Goal: Transaction & Acquisition: Book appointment/travel/reservation

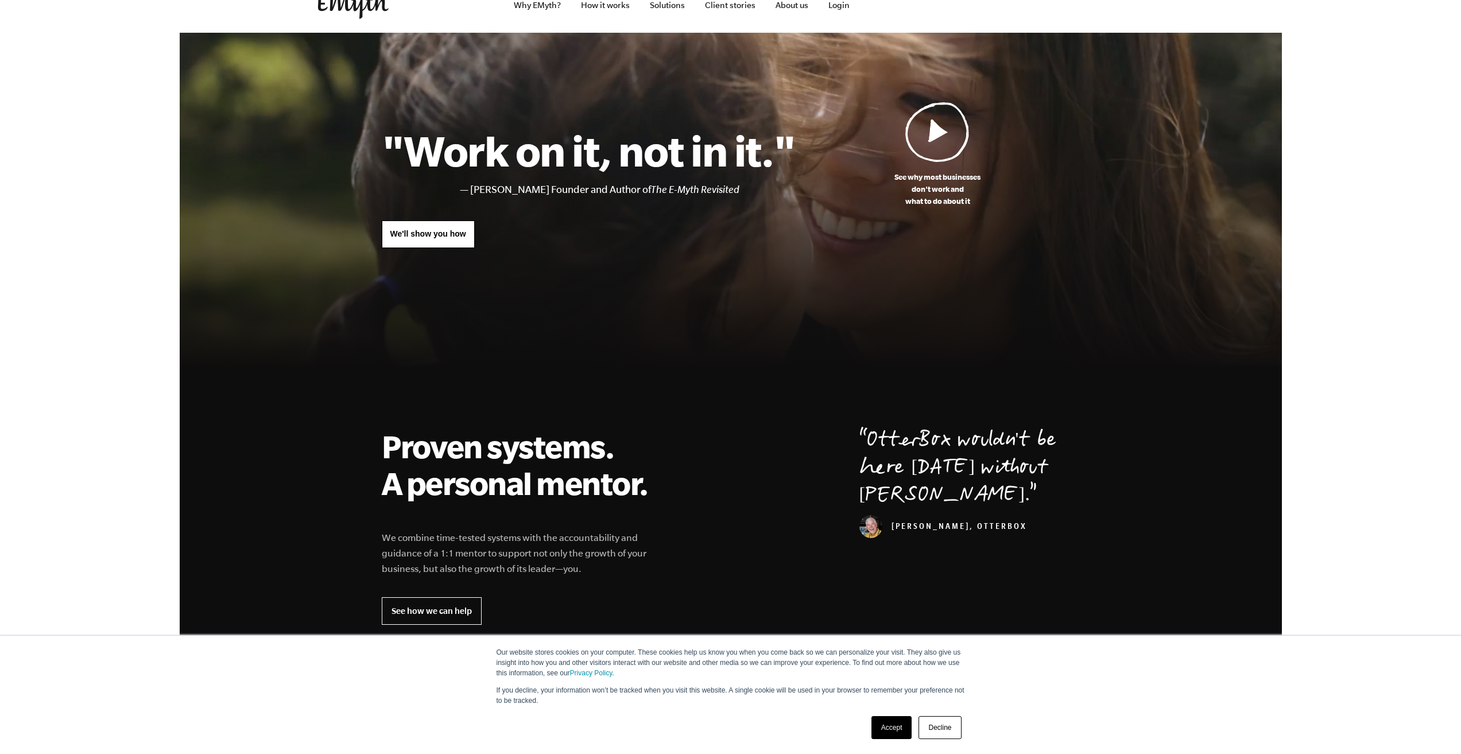
scroll to position [20, 0]
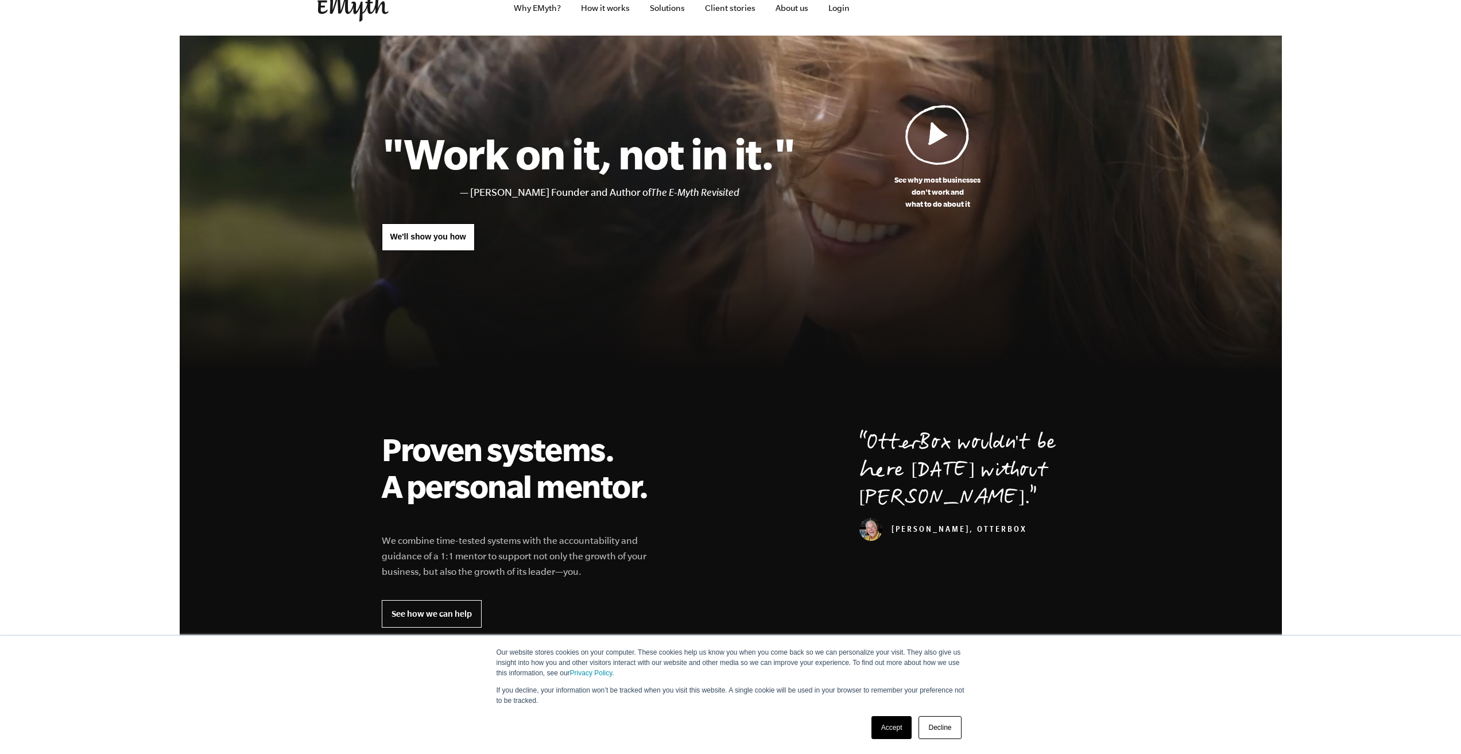
click at [421, 242] on link "We'll show you how" at bounding box center [428, 237] width 93 height 28
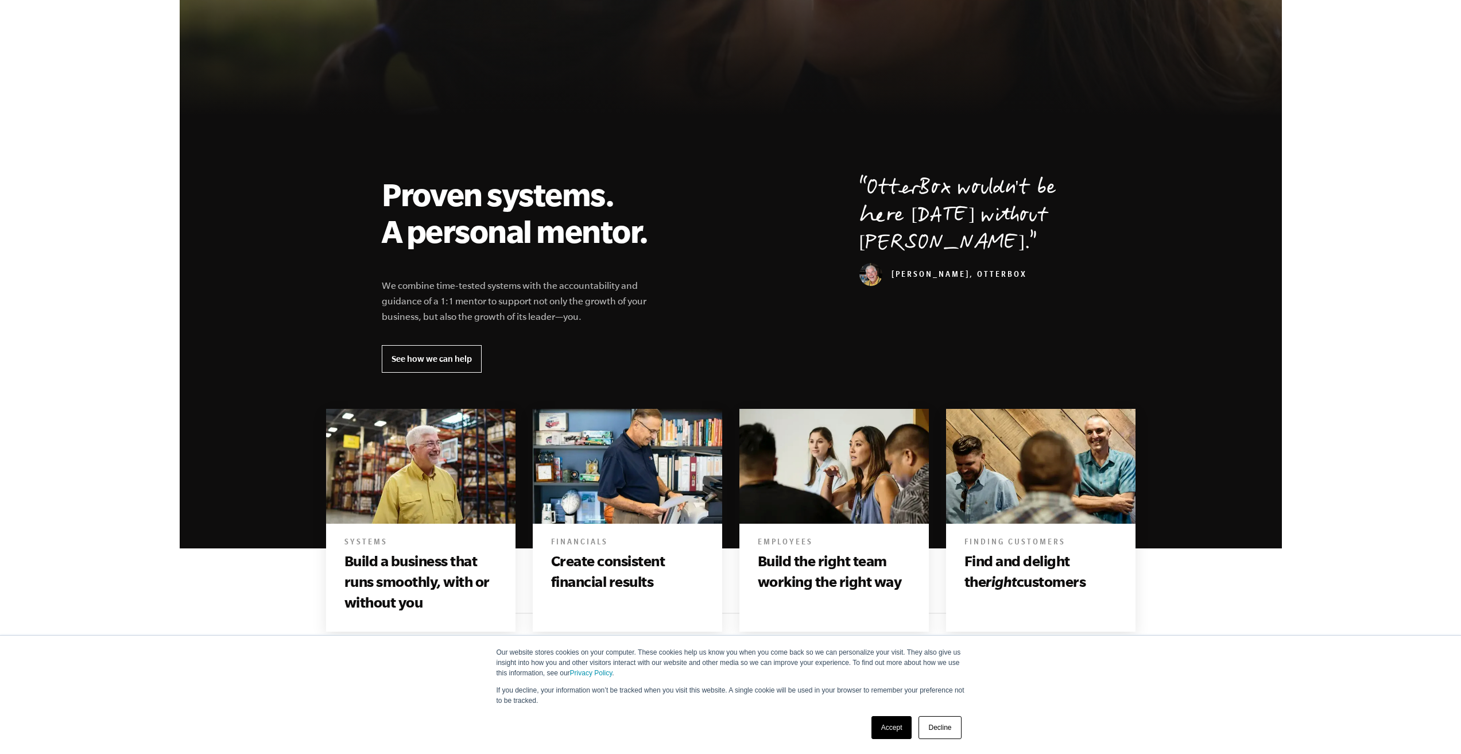
scroll to position [294, 0]
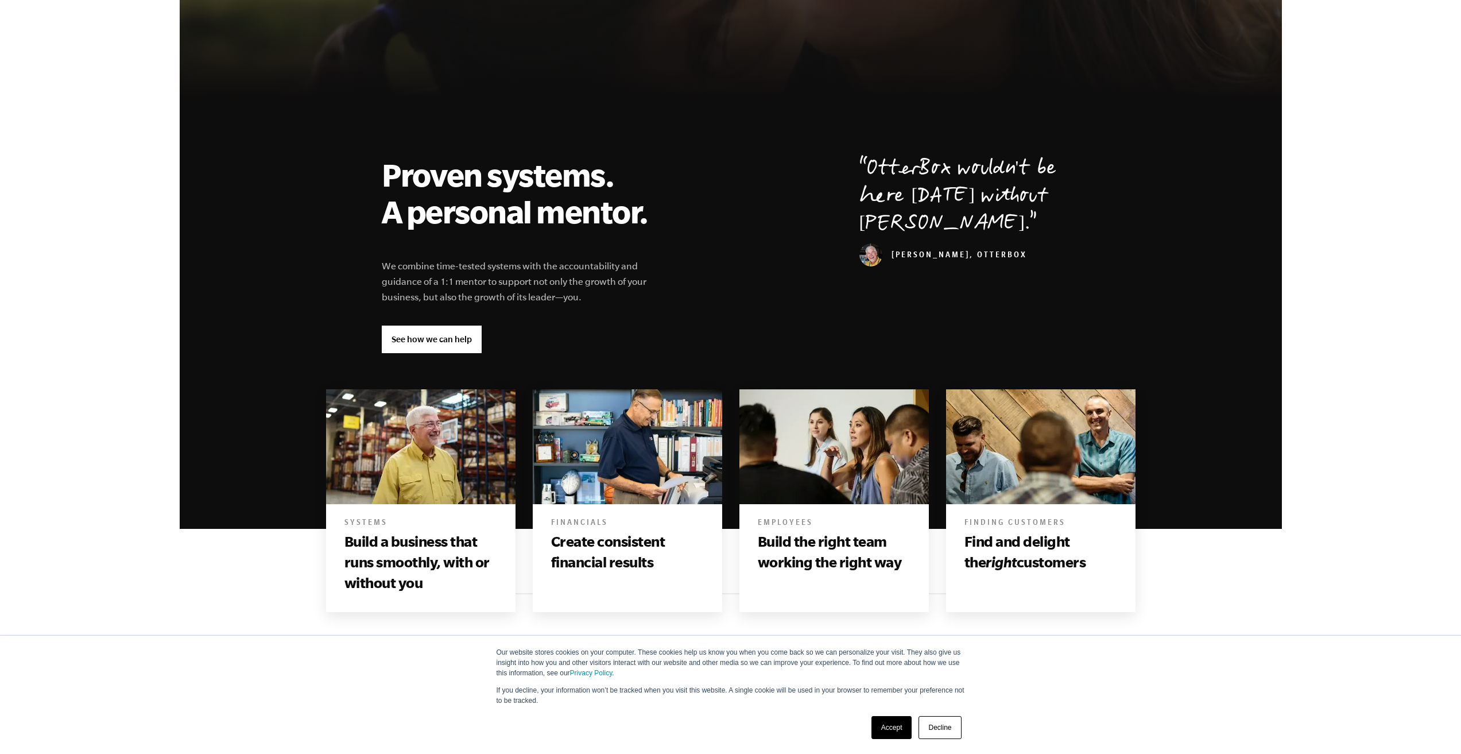
click at [412, 342] on link "See how we can help" at bounding box center [432, 339] width 100 height 28
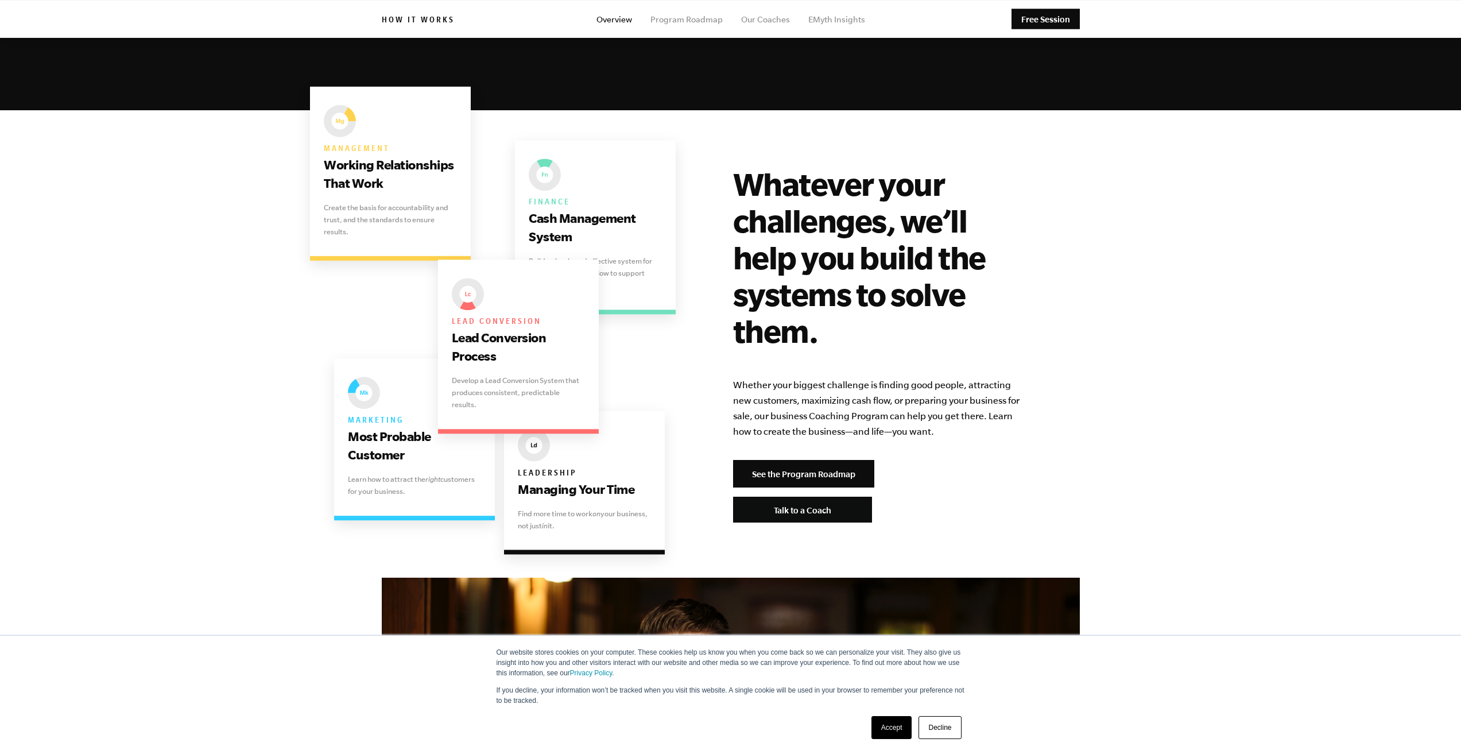
scroll to position [2122, 0]
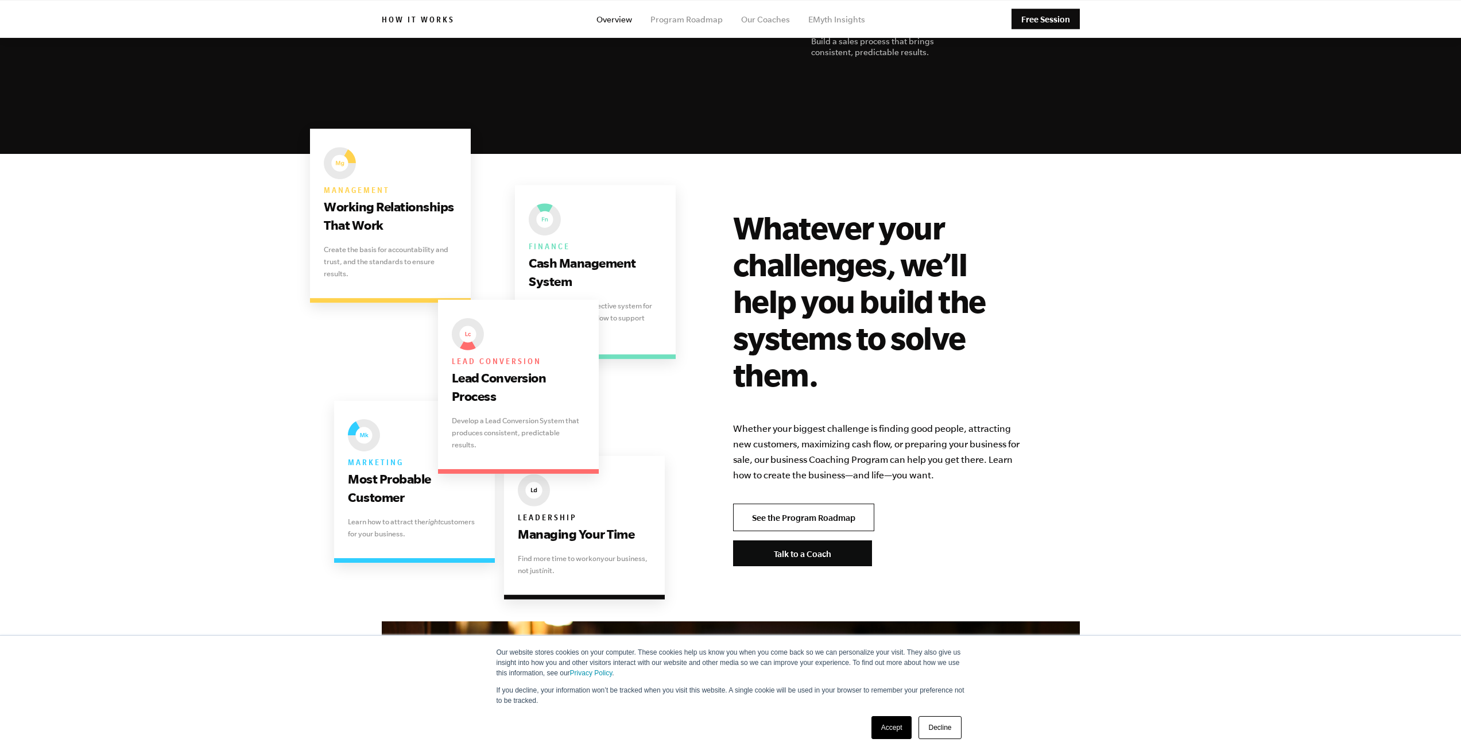
click at [785, 503] on link "See the Program Roadmap" at bounding box center [803, 517] width 141 height 28
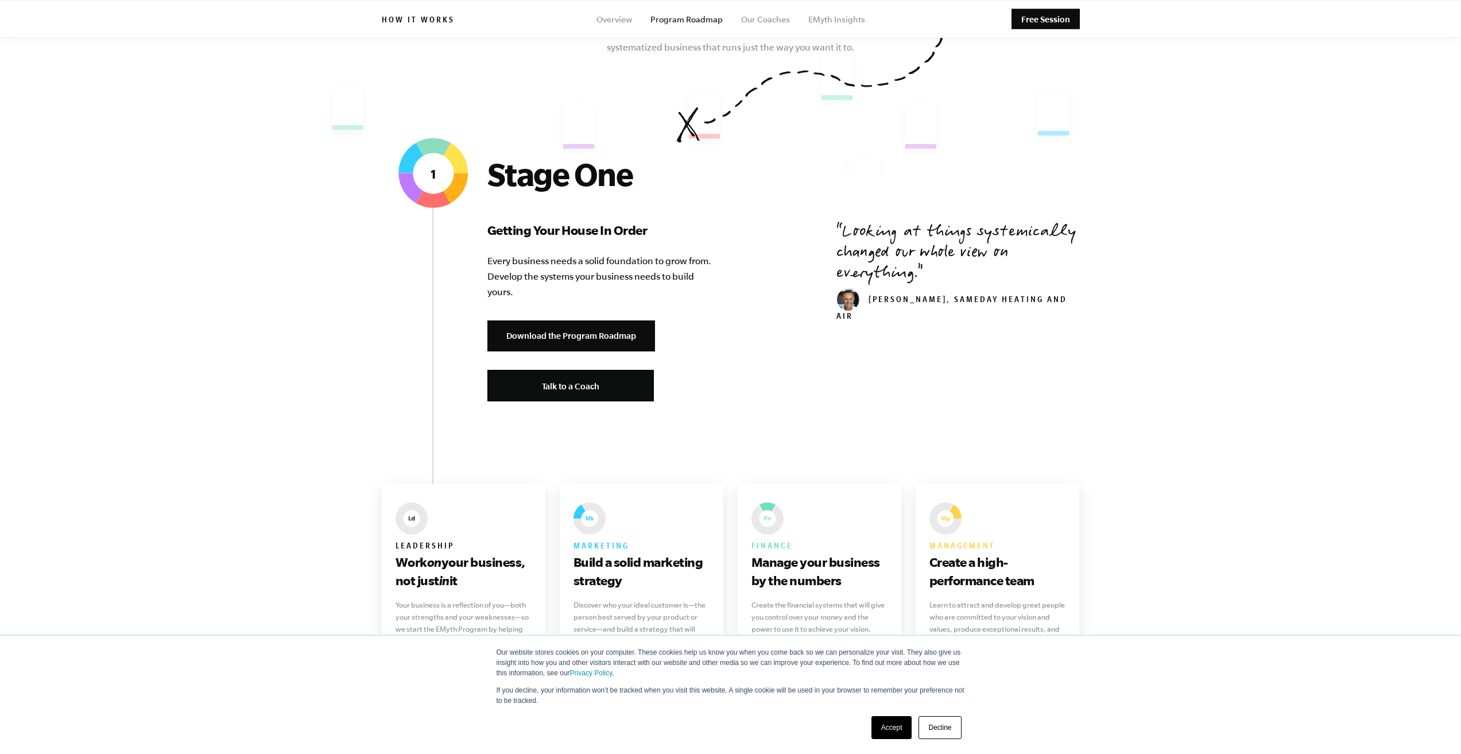
scroll to position [295, 0]
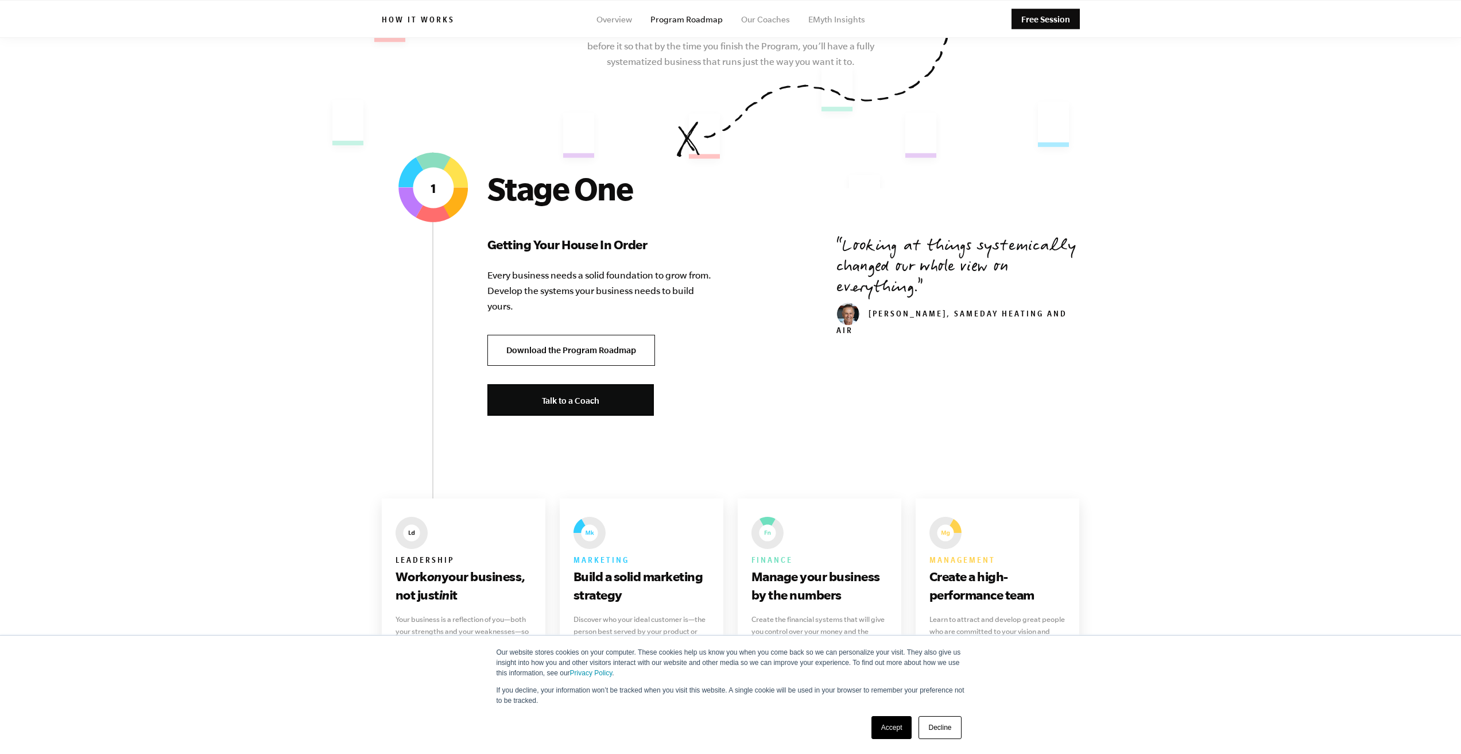
click at [596, 350] on link "Download the Program Roadmap" at bounding box center [571, 351] width 168 height 32
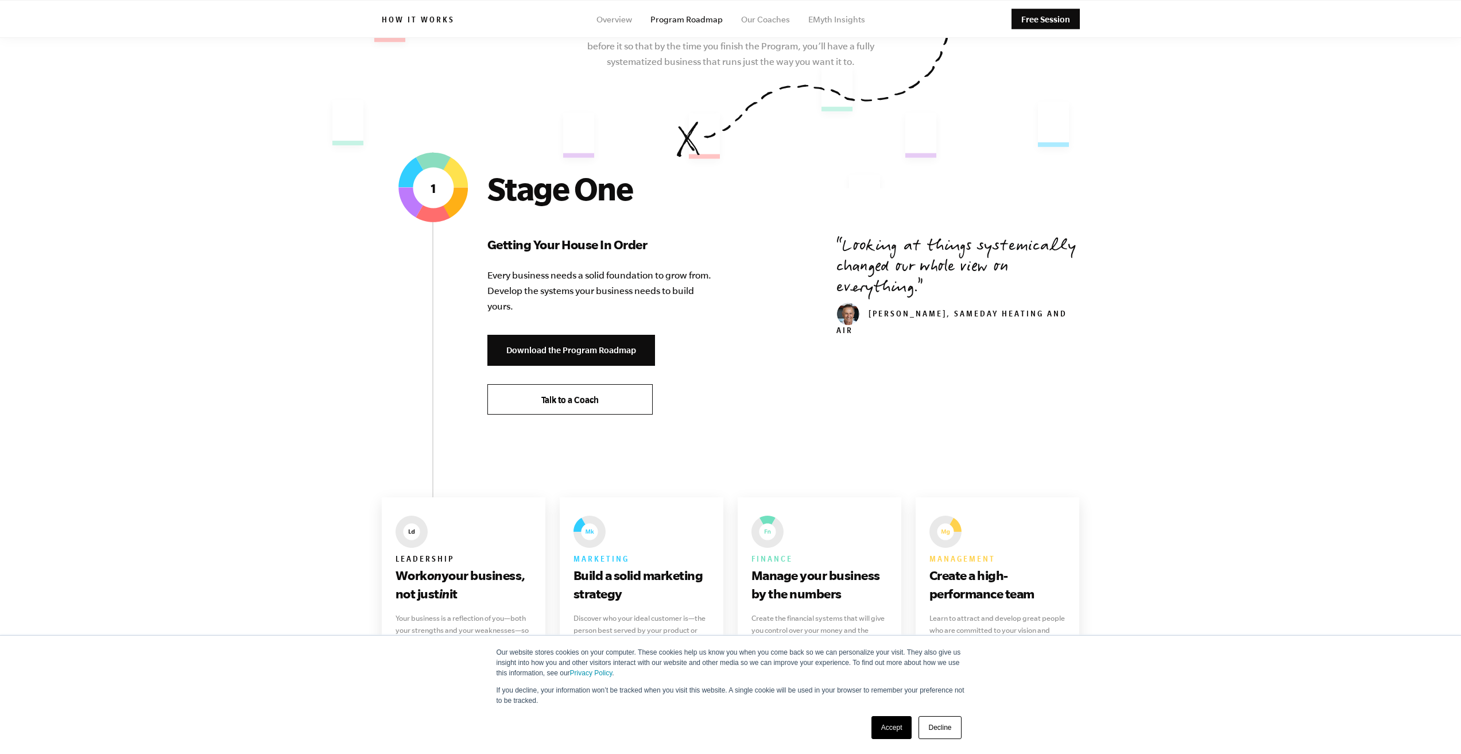
click at [564, 409] on link "Talk to a Coach" at bounding box center [569, 399] width 165 height 30
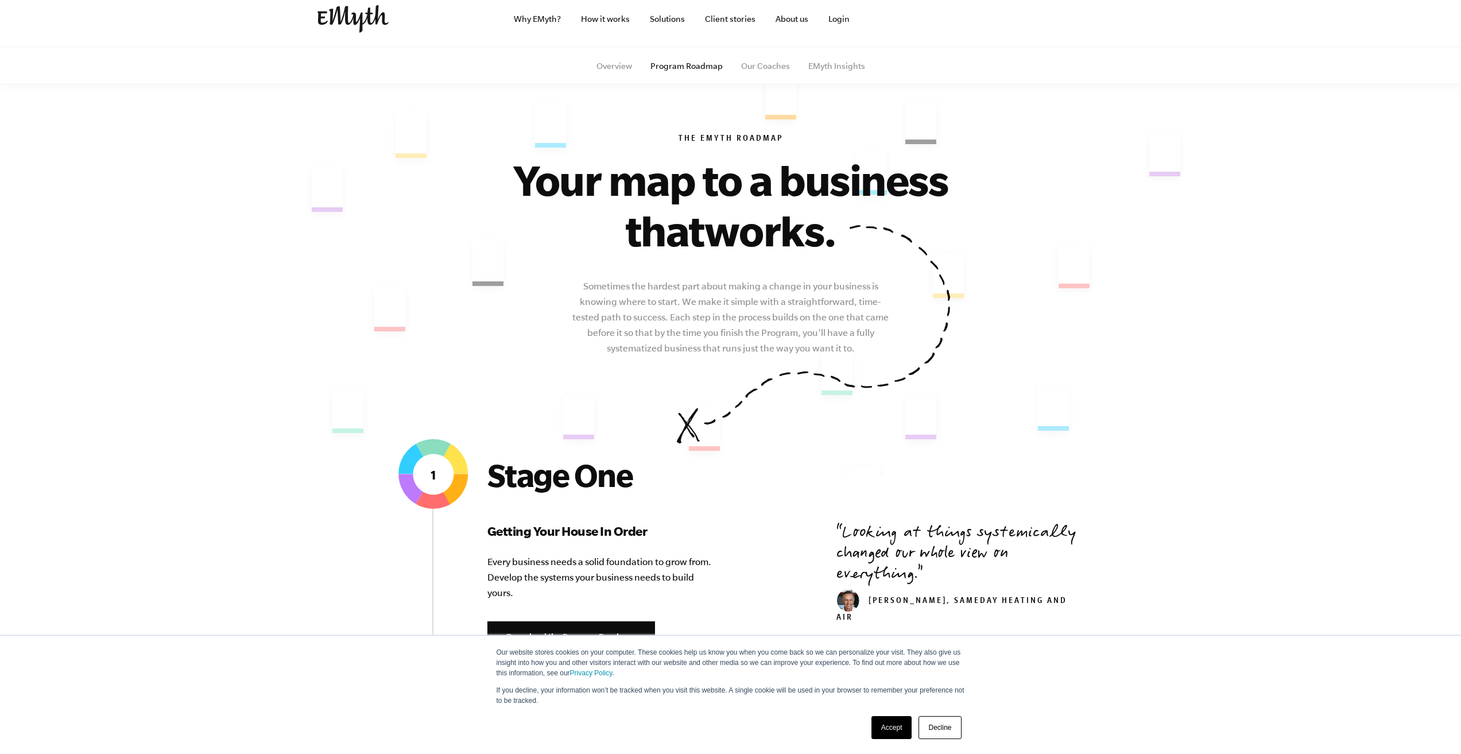
scroll to position [0, 0]
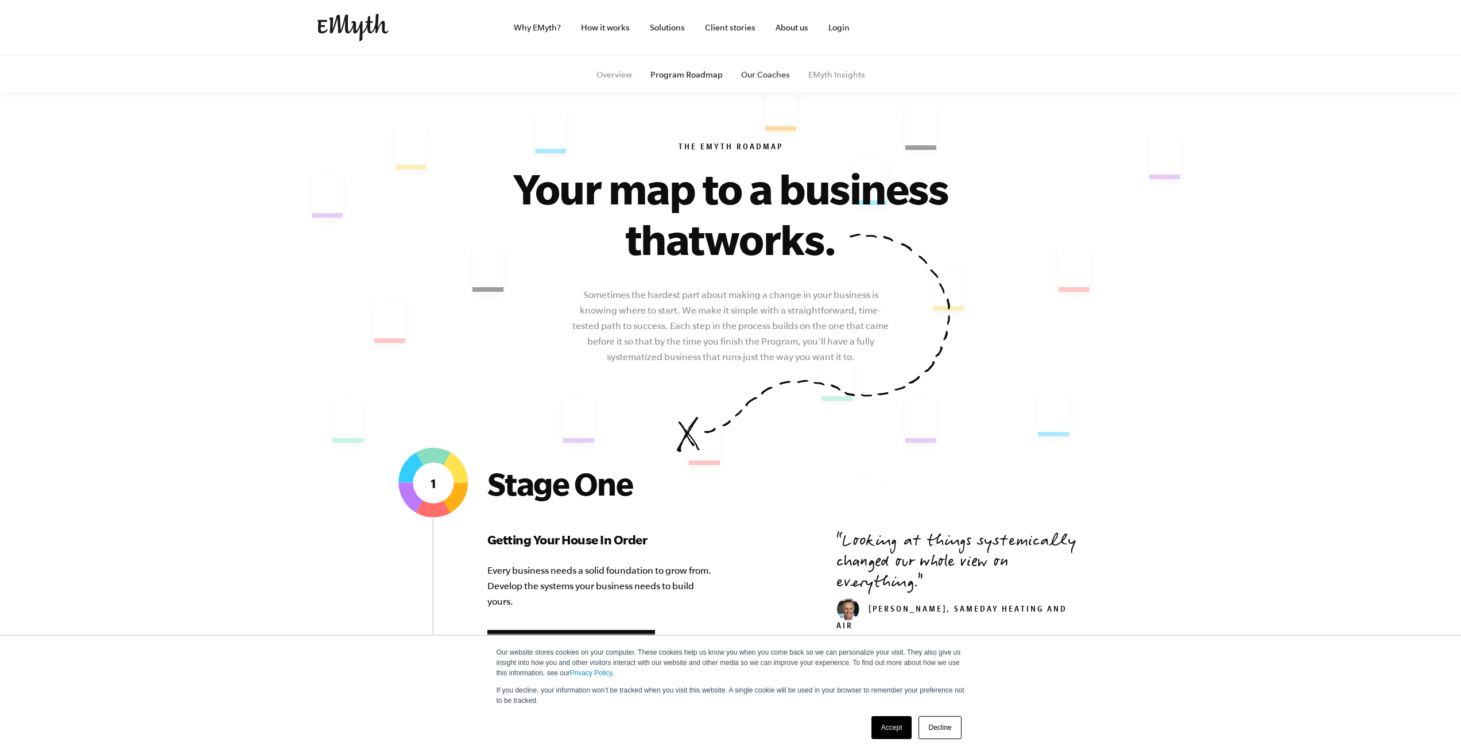
click at [763, 73] on link "Our Coaches" at bounding box center [765, 74] width 49 height 9
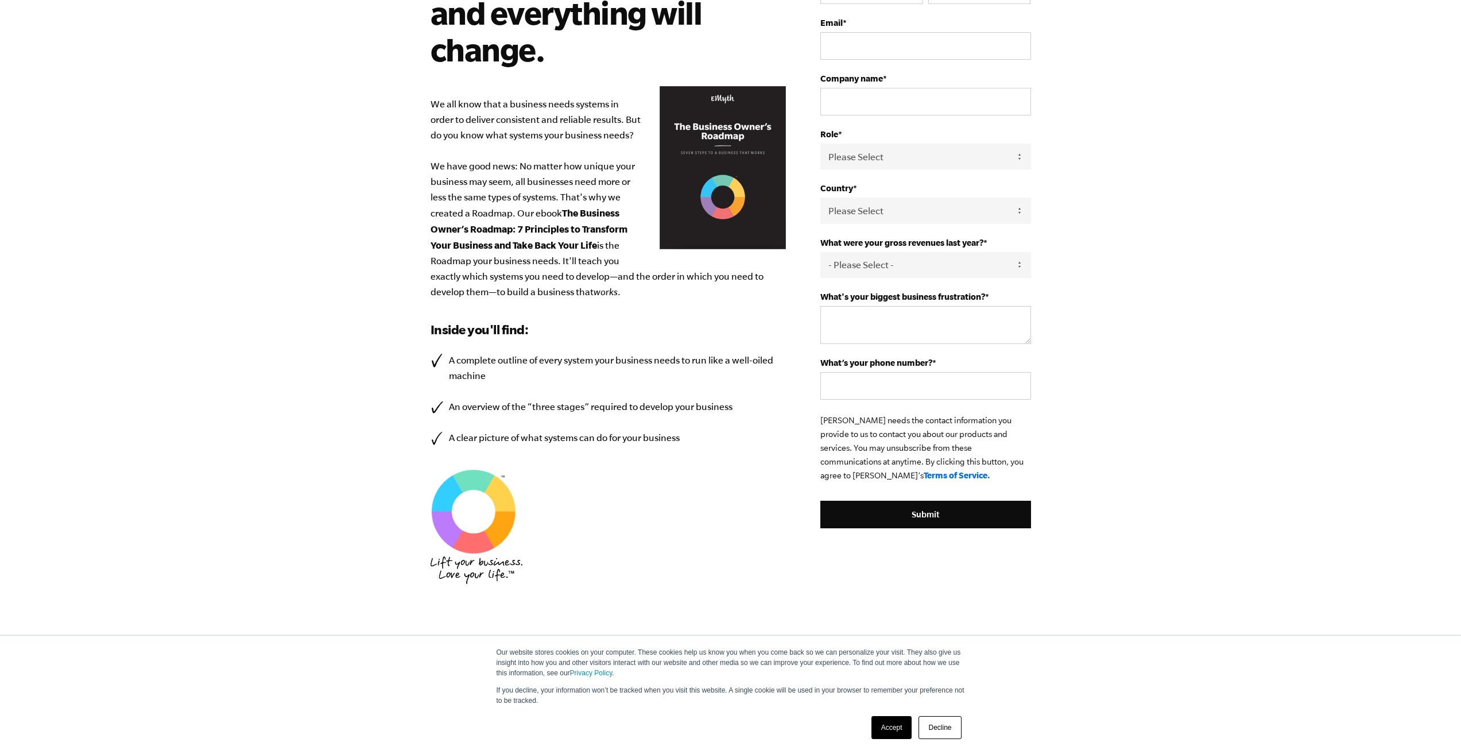
scroll to position [181, 0]
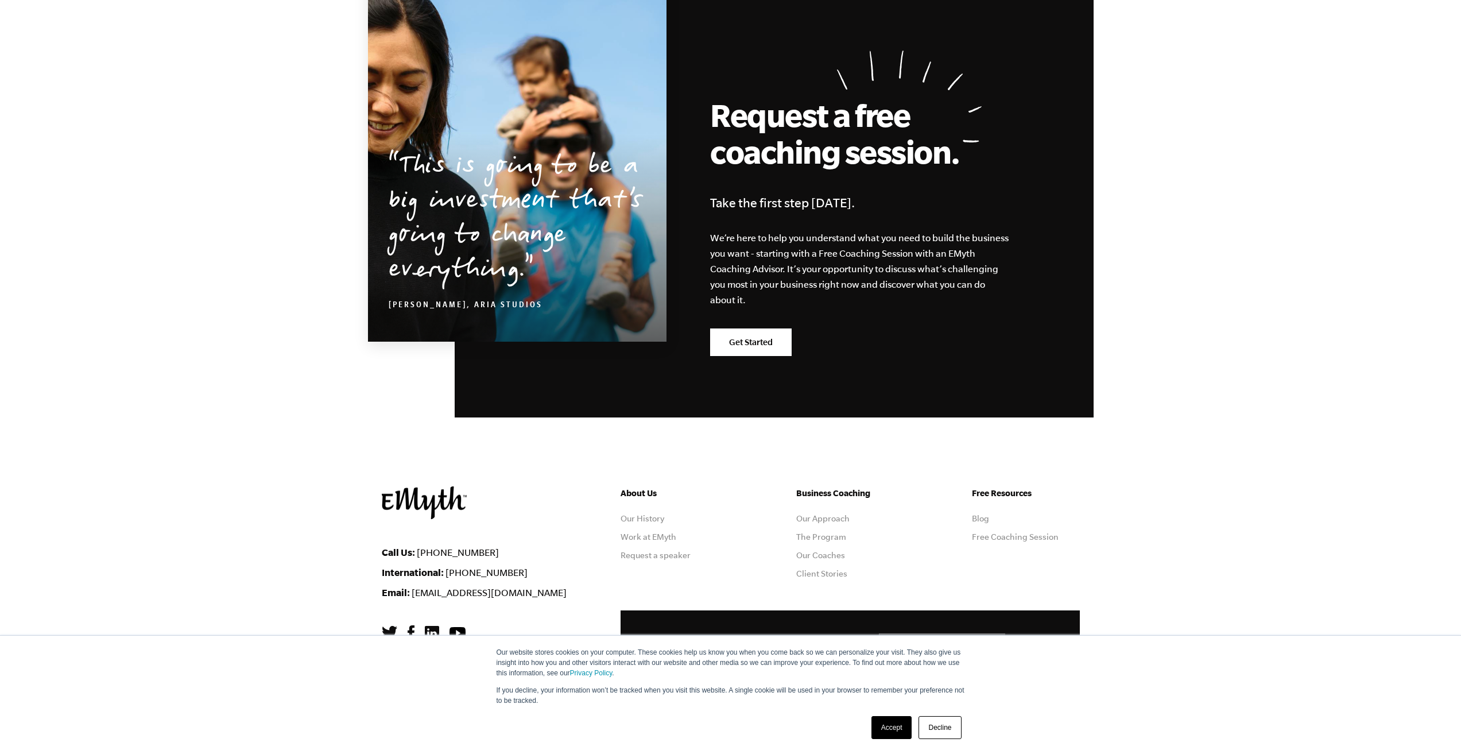
scroll to position [1808, 0]
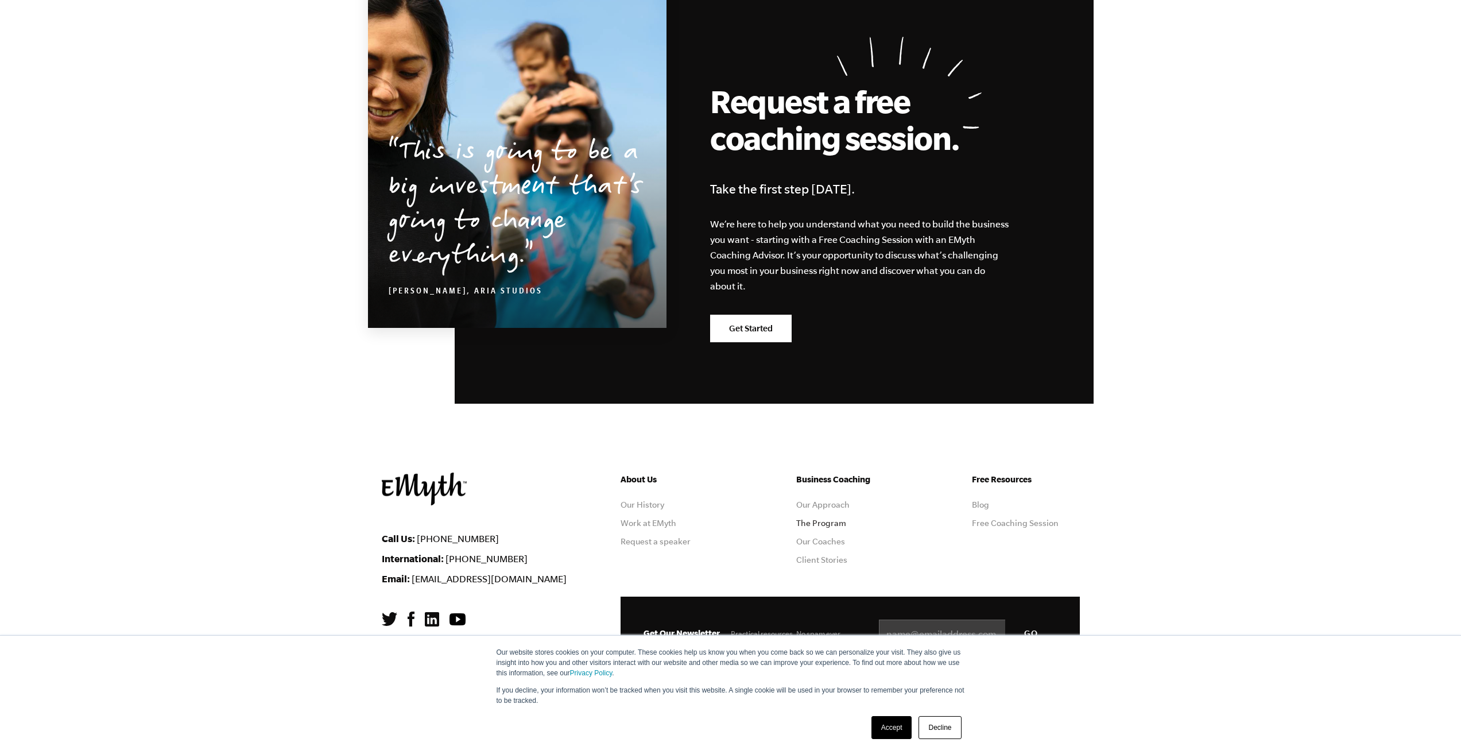
click at [822, 521] on link "The Program" at bounding box center [821, 522] width 50 height 9
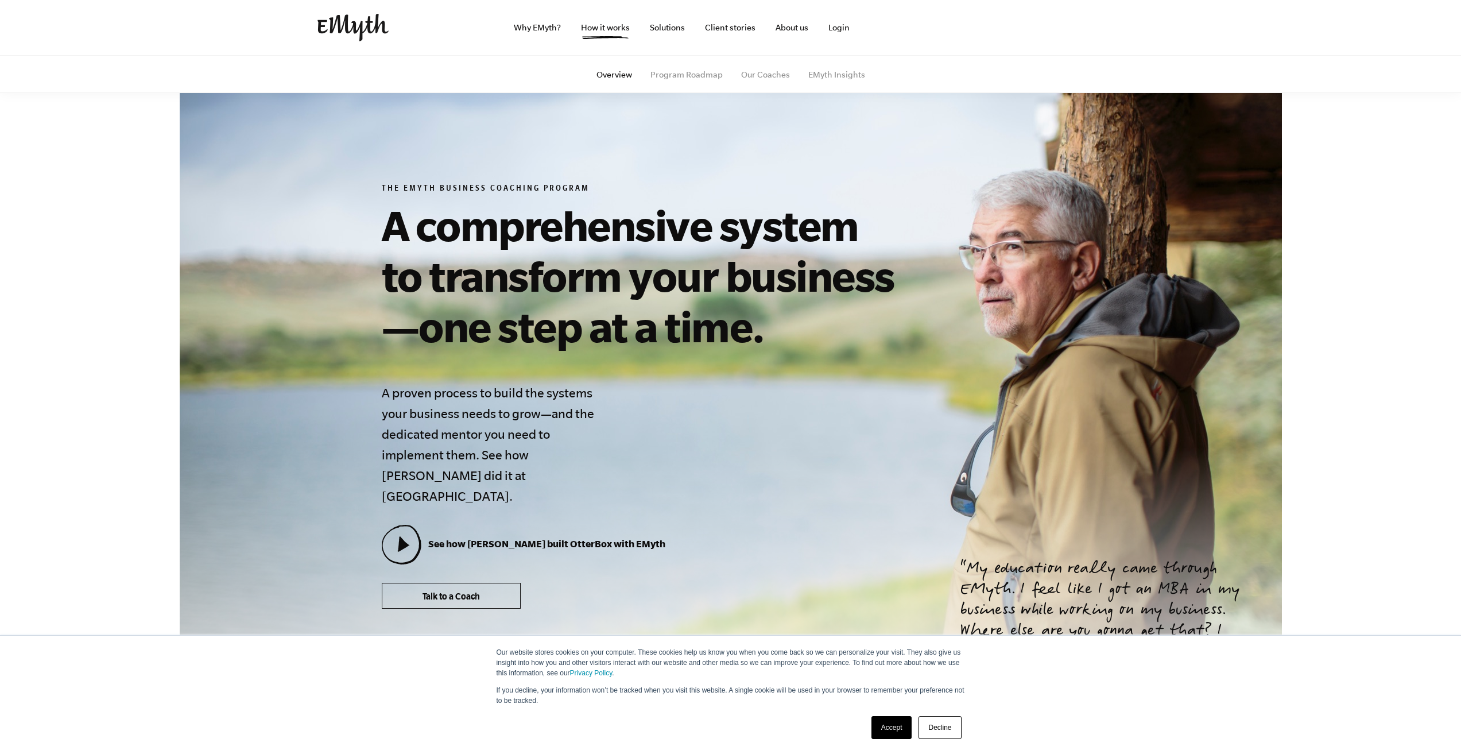
click at [464, 591] on span "Talk to a Coach" at bounding box center [450, 596] width 57 height 10
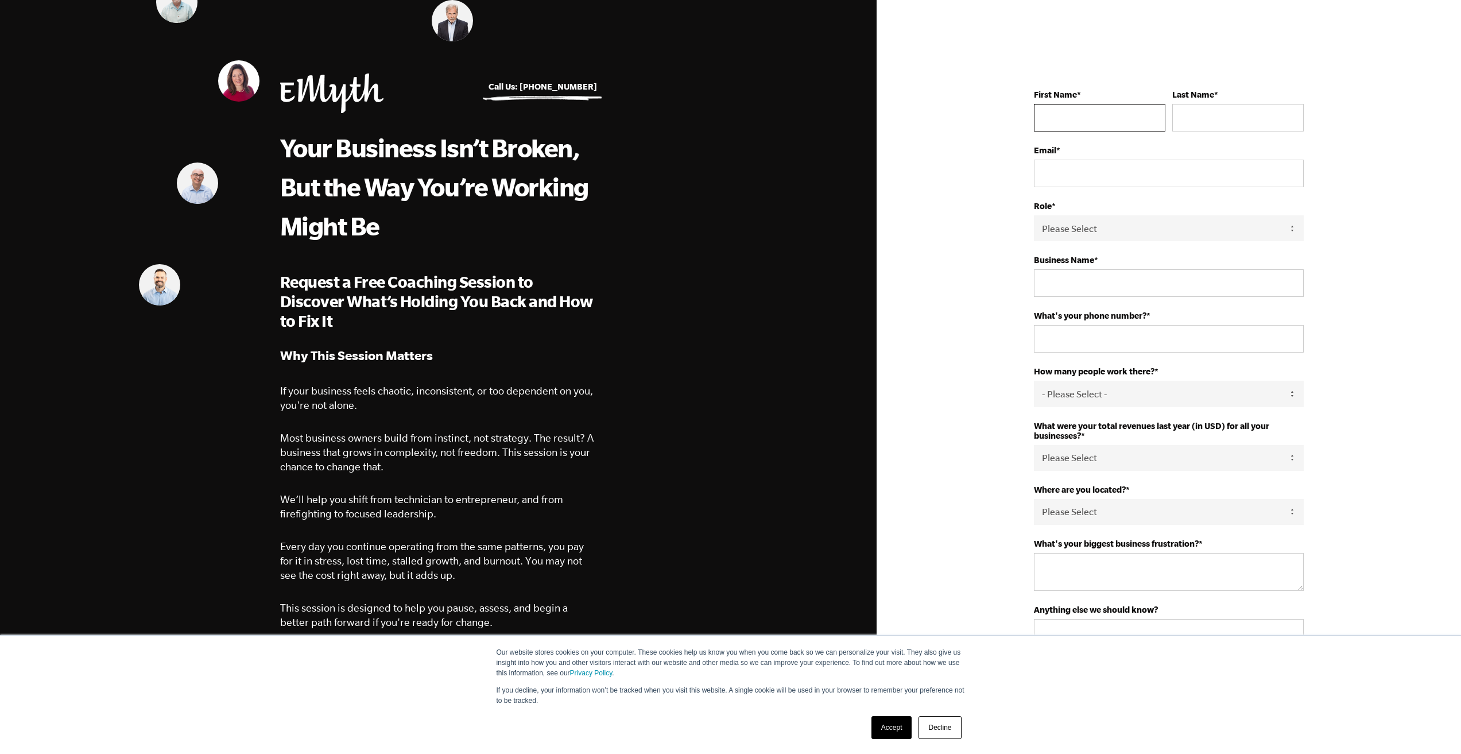
click at [1111, 121] on input "First Name *" at bounding box center [1099, 118] width 131 height 28
type input "Jimmie"
type input "Williams Sr"
click at [1128, 177] on input "Email *" at bounding box center [1169, 174] width 270 height 28
type input "jimmie@urbanrootsinc.com"
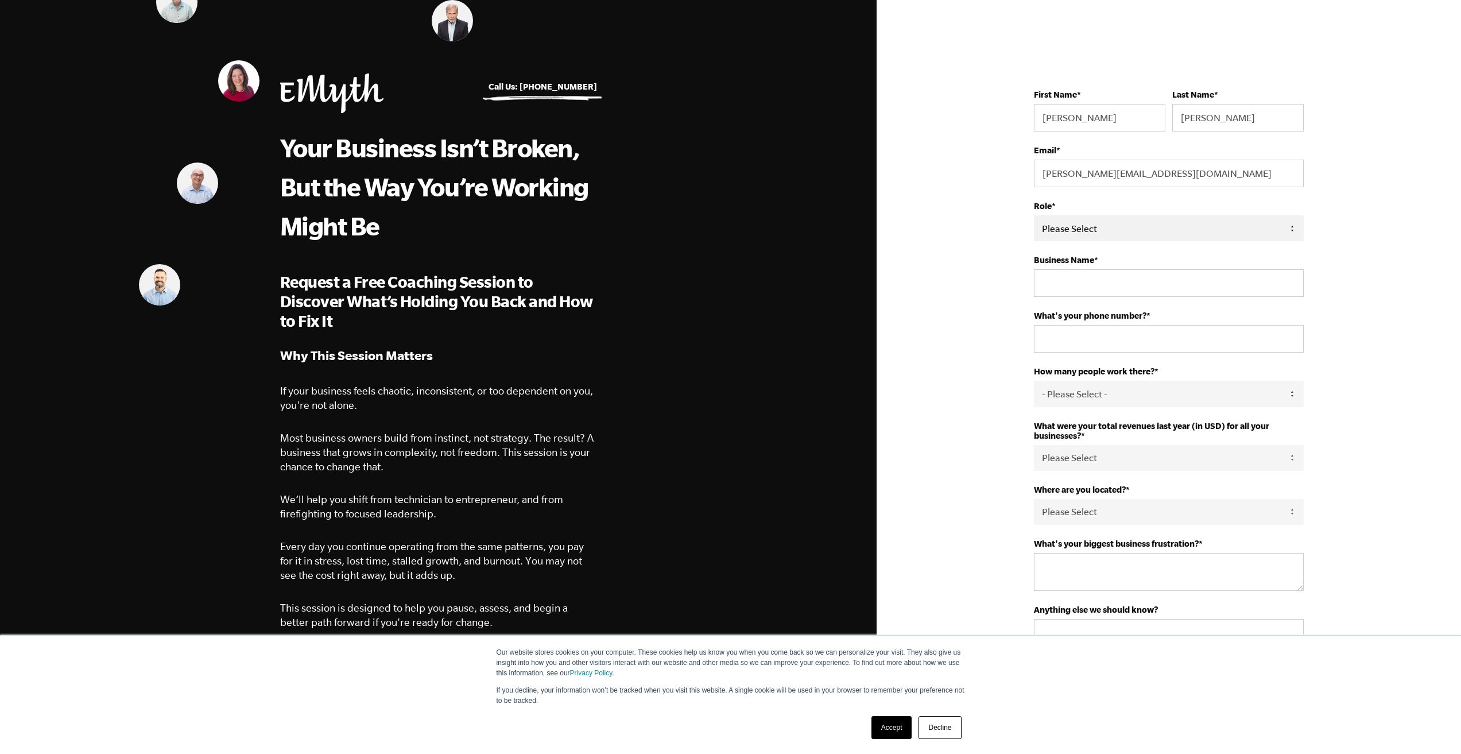
click at [1138, 222] on select "Please Select Owner Partner / Co-Owner Executive Employee / Other" at bounding box center [1169, 228] width 270 height 26
select select "Owner"
click at [1034, 215] on select "Please Select Owner Partner / Co-Owner Executive Employee / Other" at bounding box center [1169, 228] width 270 height 26
click at [1131, 285] on input "Business Name *" at bounding box center [1169, 283] width 270 height 28
type input "Urban Roots Inc."
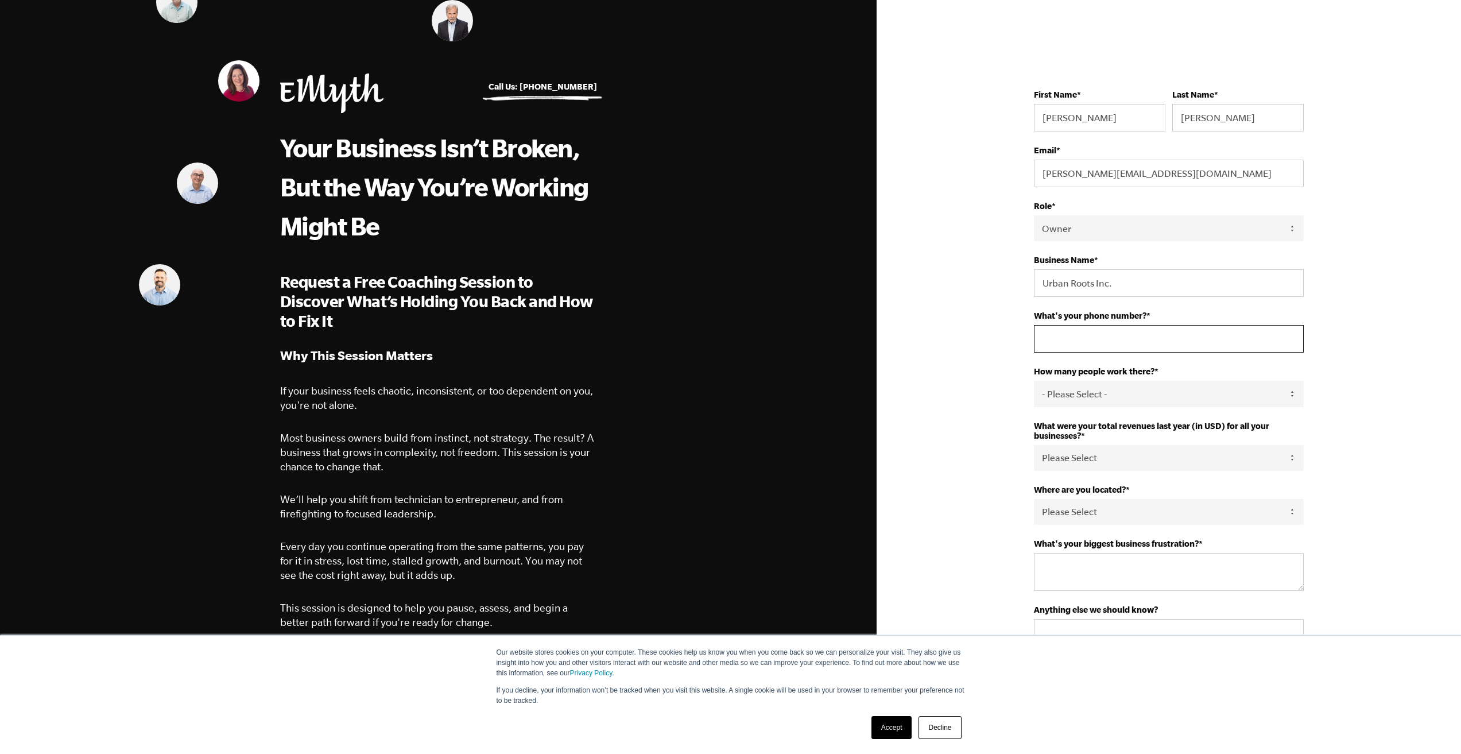
click at [1099, 338] on input "What's your phone number? *" at bounding box center [1169, 339] width 270 height 28
type input "773-952-684"
click at [1149, 393] on select "- Please Select - 50+ 35-49 20-34 10-19 4-9 1-3 0 tfa_105 tfa_106 tfa_107 tfa_1…" at bounding box center [1169, 394] width 270 height 26
select select "10-19"
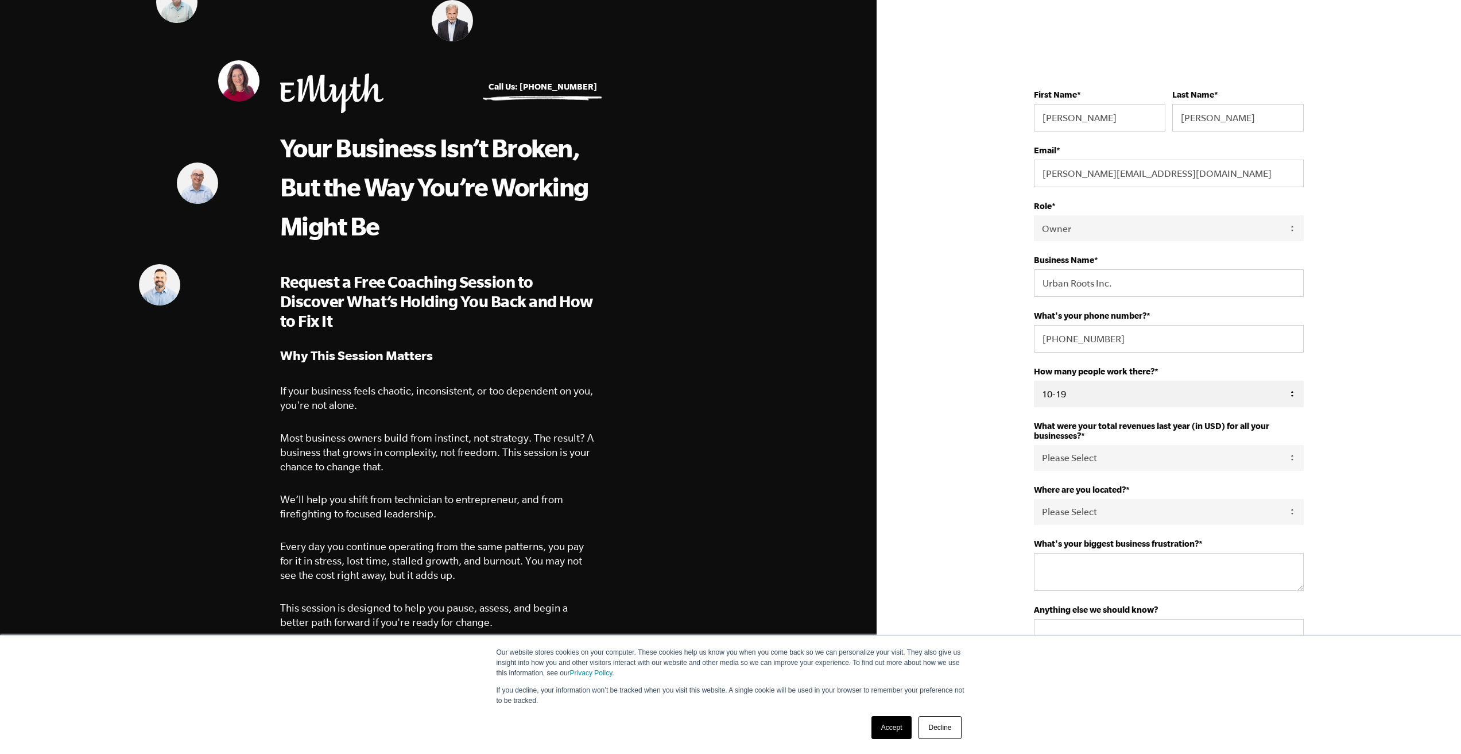
click at [1034, 381] on select "- Please Select - 50+ 35-49 20-34 10-19 4-9 1-3 0 tfa_105 tfa_106 tfa_107 tfa_1…" at bounding box center [1169, 394] width 270 height 26
click at [1141, 459] on select "Please Select 0-75K 76-150K 151-275K 276-500K 501-750K 751-1M 1-2.5M 2.5-5M 5-1…" at bounding box center [1169, 458] width 270 height 26
select select "1-2.5M"
click at [1034, 445] on select "Please Select 0-75K 76-150K 151-275K 276-500K 501-750K 751-1M 1-2.5M 2.5-5M 5-1…" at bounding box center [1169, 458] width 270 height 26
click at [1241, 459] on select "Please Select 0-75K 76-150K 151-275K 276-500K 501-750K 751-1M 1-2.5M 2.5-5M 5-1…" at bounding box center [1169, 458] width 270 height 26
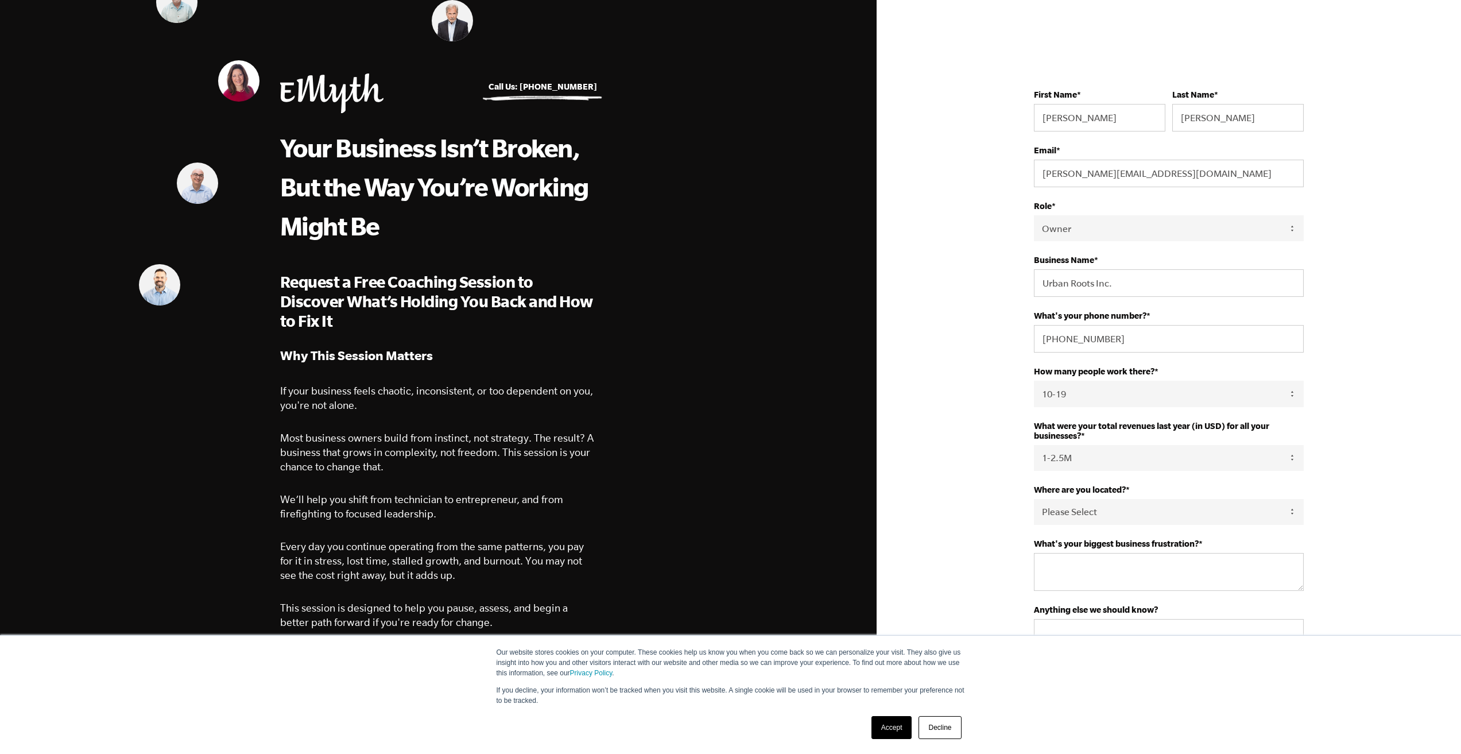
click at [1076, 397] on select "- Please Select - 50+ 35-49 20-34 10-19 4-9 1-3 0 tfa_105 tfa_106 tfa_107 tfa_1…" at bounding box center [1169, 394] width 270 height 26
click at [1034, 381] on select "- Please Select - 50+ 35-49 20-34 10-19 4-9 1-3 0 tfa_105 tfa_106 tfa_107 tfa_1…" at bounding box center [1169, 394] width 270 height 26
click at [1076, 514] on select "Please Select United States Afghanistan Åland Islands Albania Algeria American …" at bounding box center [1169, 512] width 270 height 26
select select "United States"
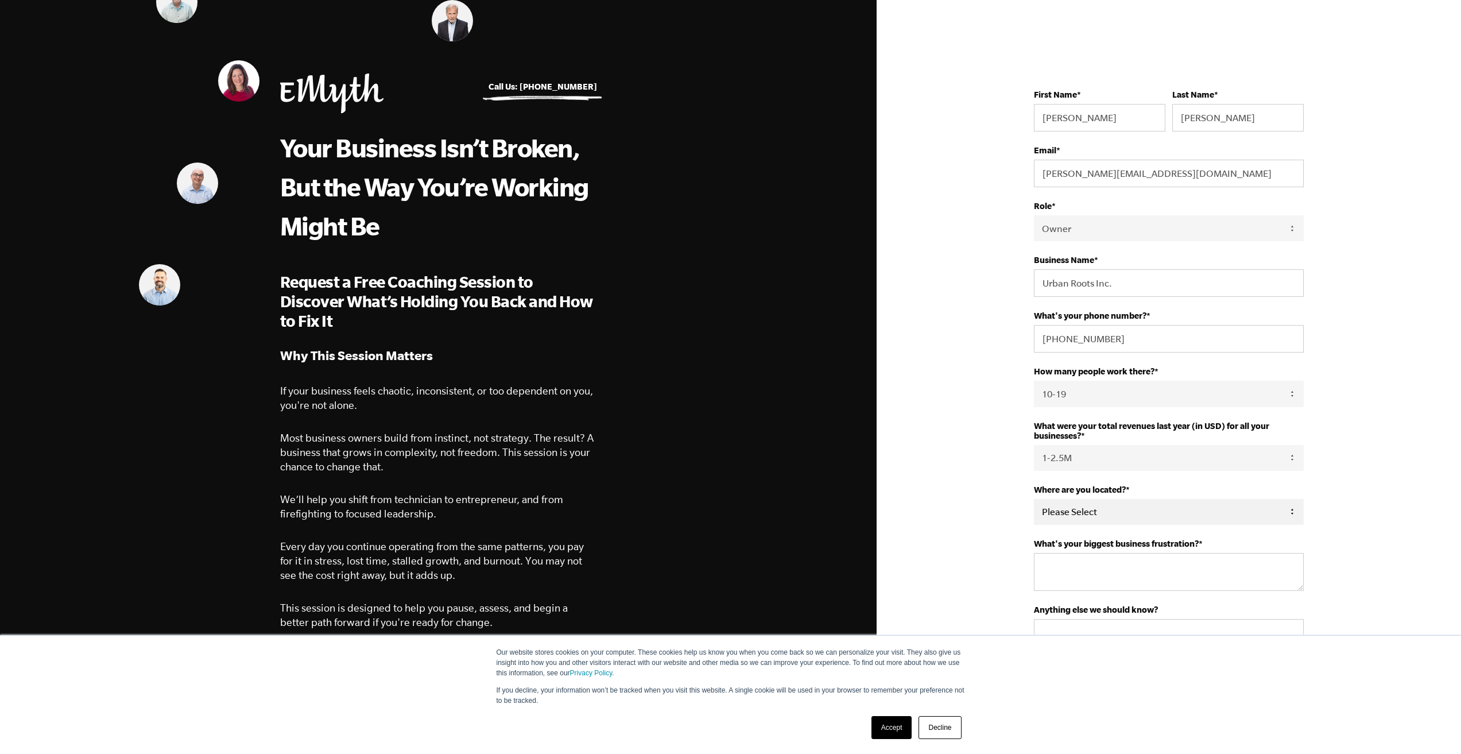
click at [1034, 499] on select "Please Select United States Afghanistan Åland Islands Albania Algeria American …" at bounding box center [1169, 512] width 270 height 26
click at [1158, 576] on textarea "What's your biggest business frustration? *" at bounding box center [1169, 572] width 270 height 38
click at [1121, 336] on input "773-952-684" at bounding box center [1169, 339] width 270 height 28
type input "773-952-6842"
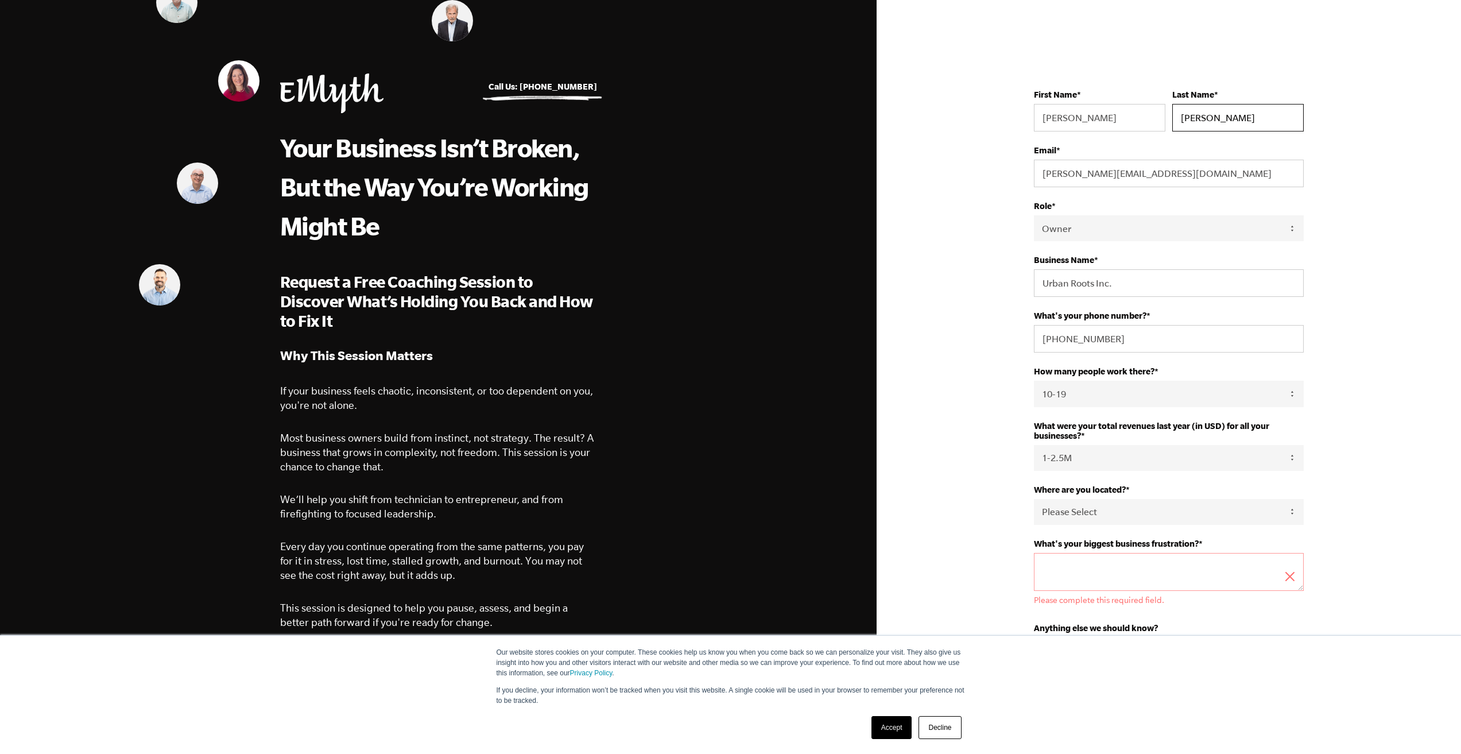
click at [1238, 119] on input "Williams Sr" at bounding box center [1237, 118] width 131 height 28
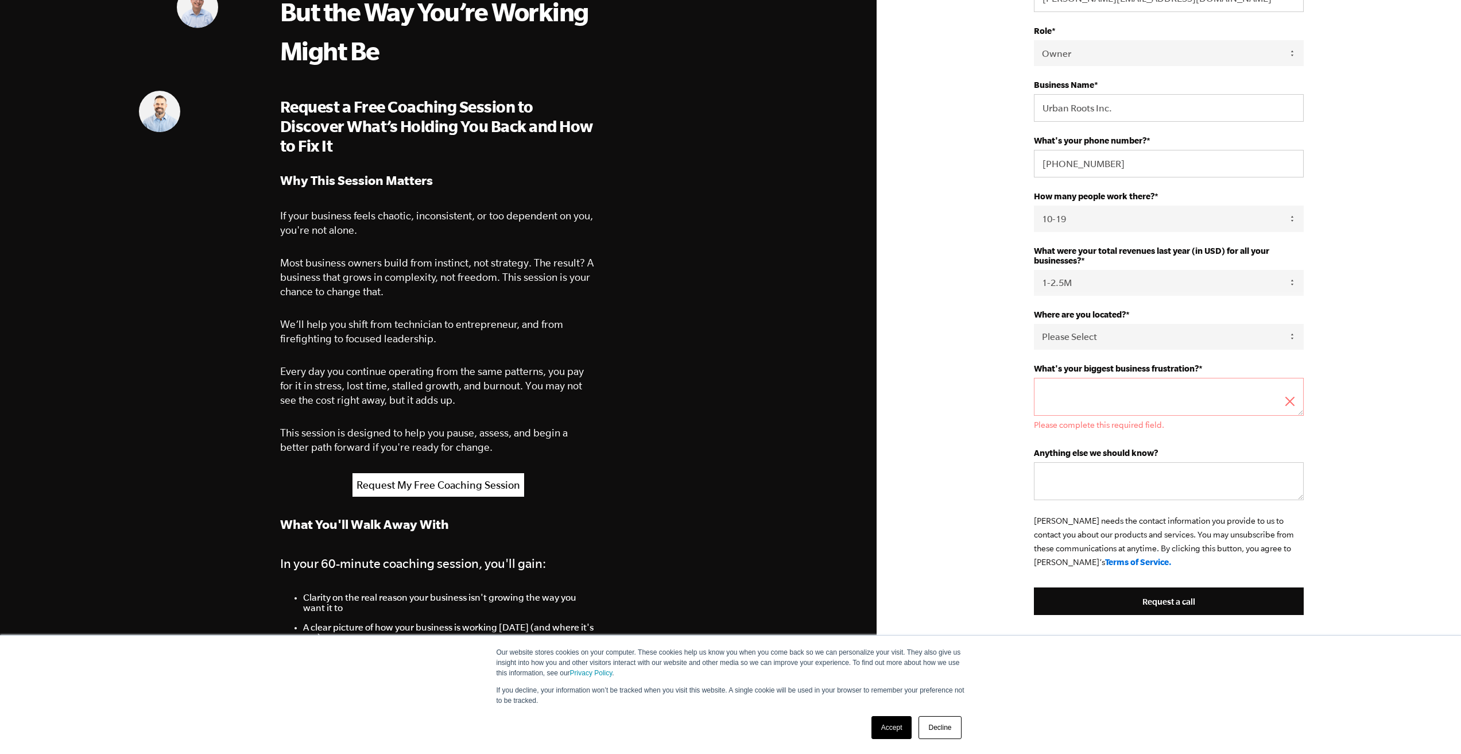
scroll to position [218, 0]
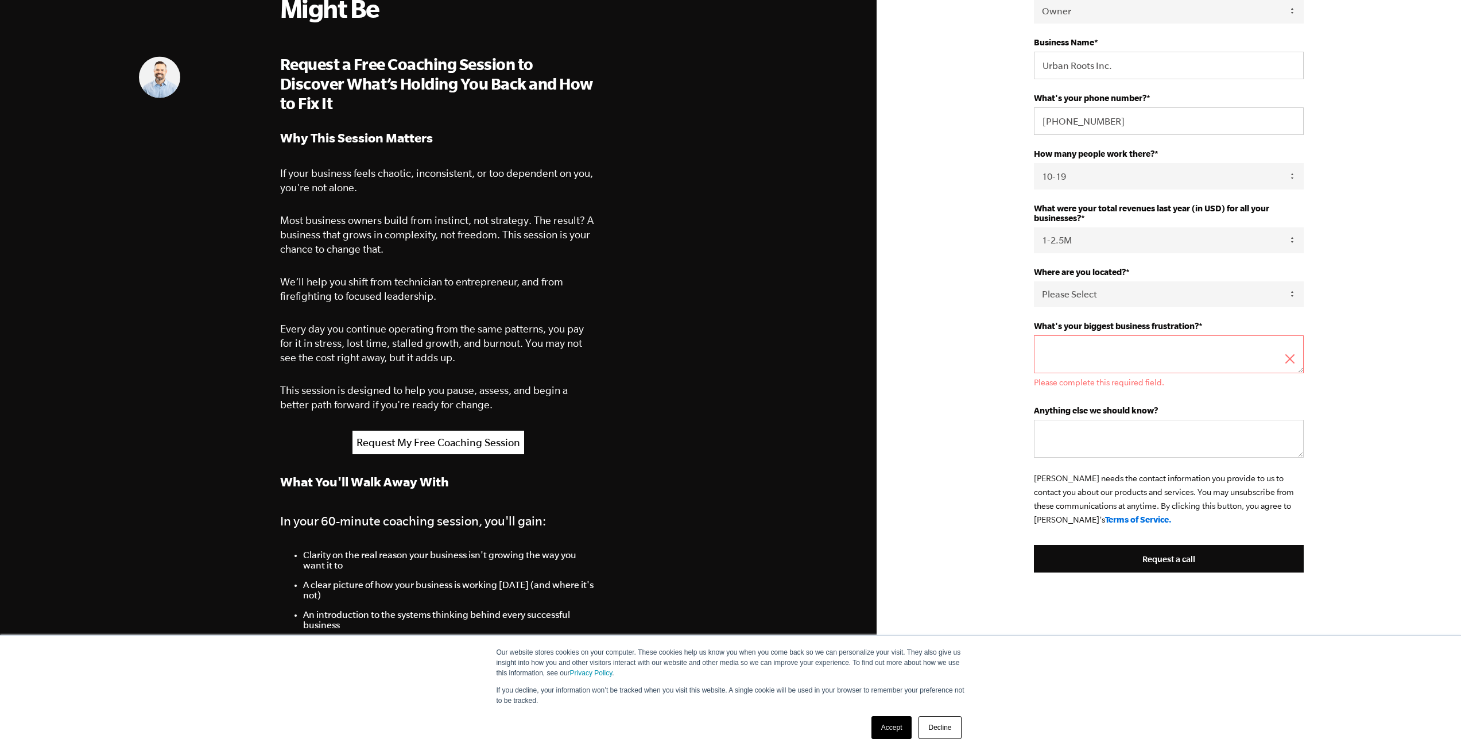
click at [1075, 347] on textarea "What's your biggest business frustration? *" at bounding box center [1169, 354] width 270 height 38
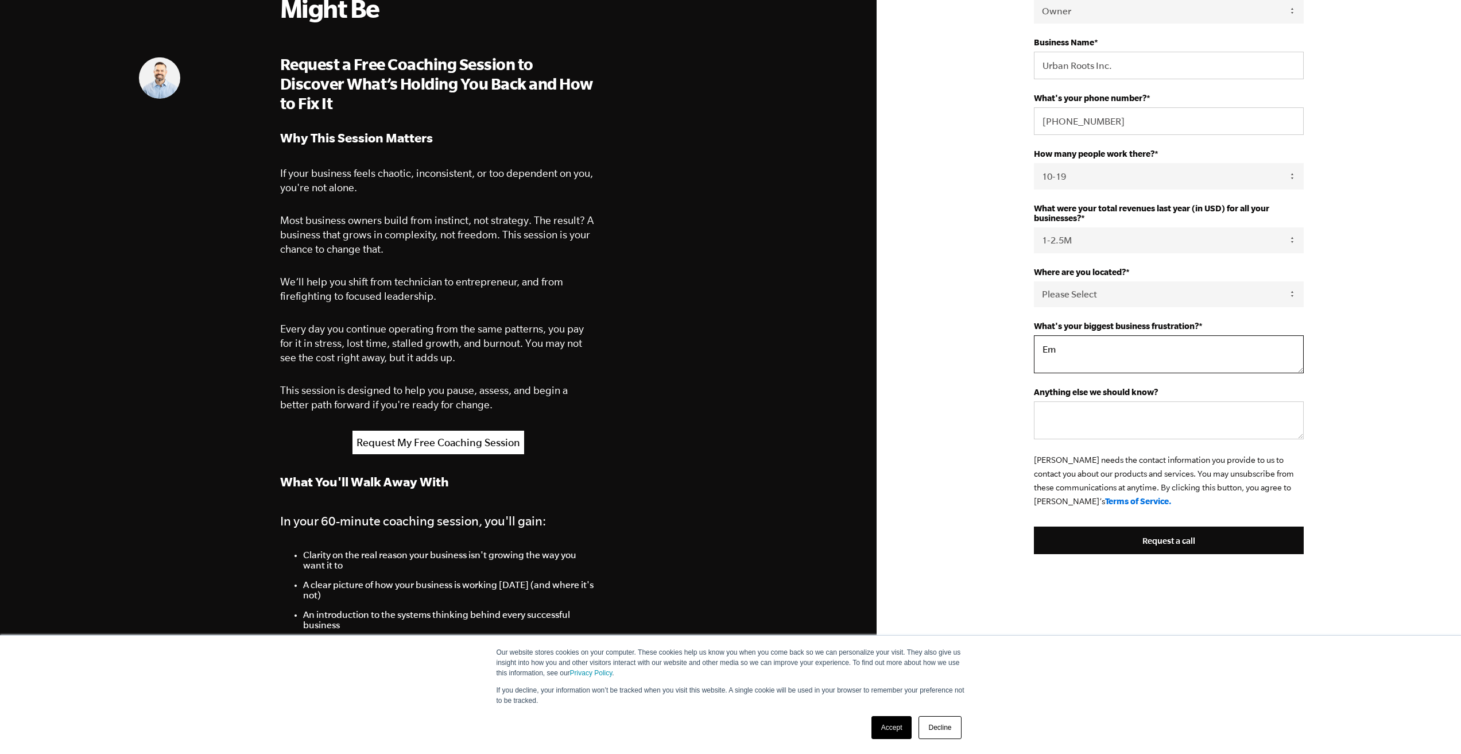
type textarea "E"
type textarea "O"
type textarea "Finding time to work on our business and build systems and processes"
click at [1139, 425] on textarea "Anything else we should know?" at bounding box center [1169, 420] width 270 height 38
type textarea "W"
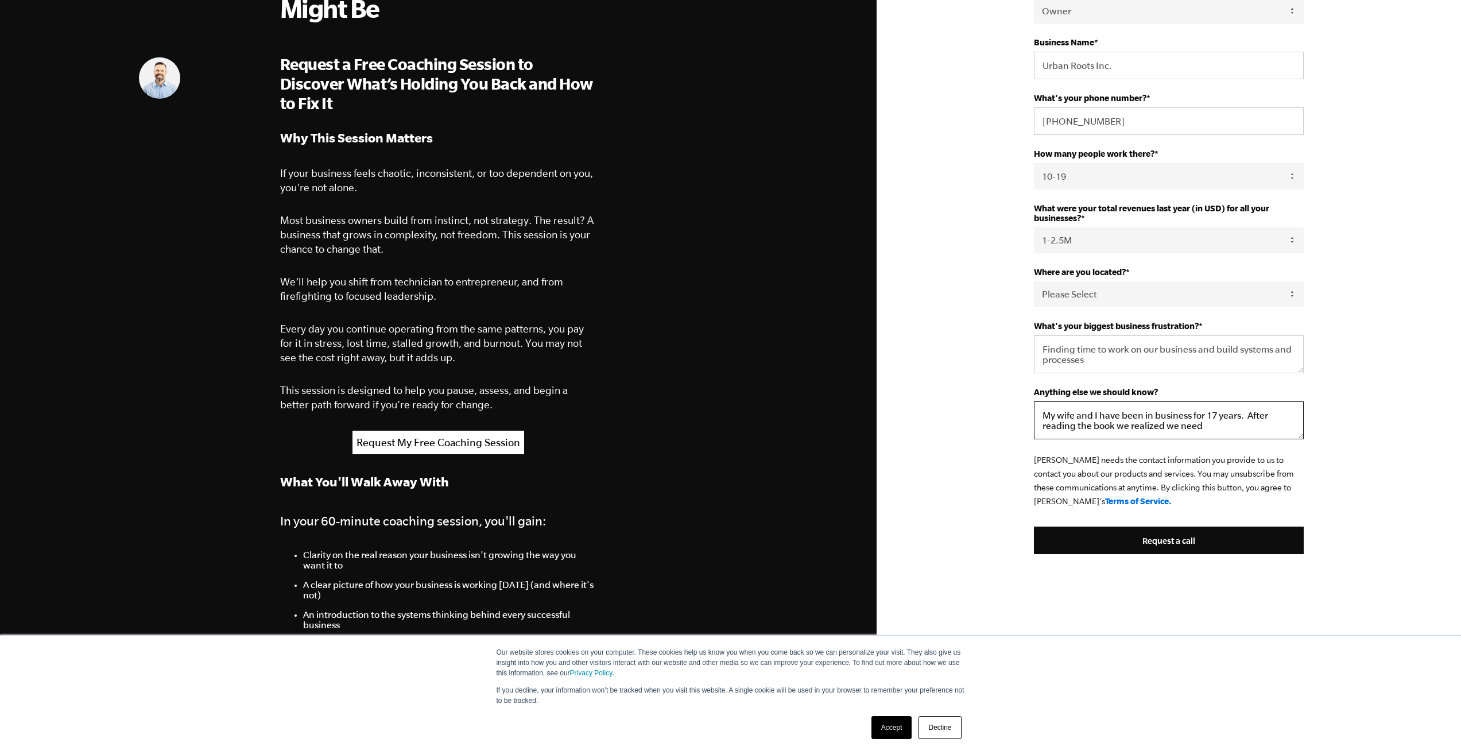
click at [1119, 417] on textarea "My wife and I have been in business for 17 years. After reading the book we rea…" at bounding box center [1169, 420] width 270 height 38
click at [1195, 415] on textarea "We've been in business for 17 years. After reading the book we realized we need" at bounding box center [1169, 420] width 270 height 38
click at [1281, 428] on textarea "We've been in business for 17 years and only had one vacation. After reading th…" at bounding box center [1169, 420] width 270 height 38
click at [1273, 427] on textarea "We've been in business for 17 years and only had one vacation. After reading th…" at bounding box center [1169, 420] width 270 height 38
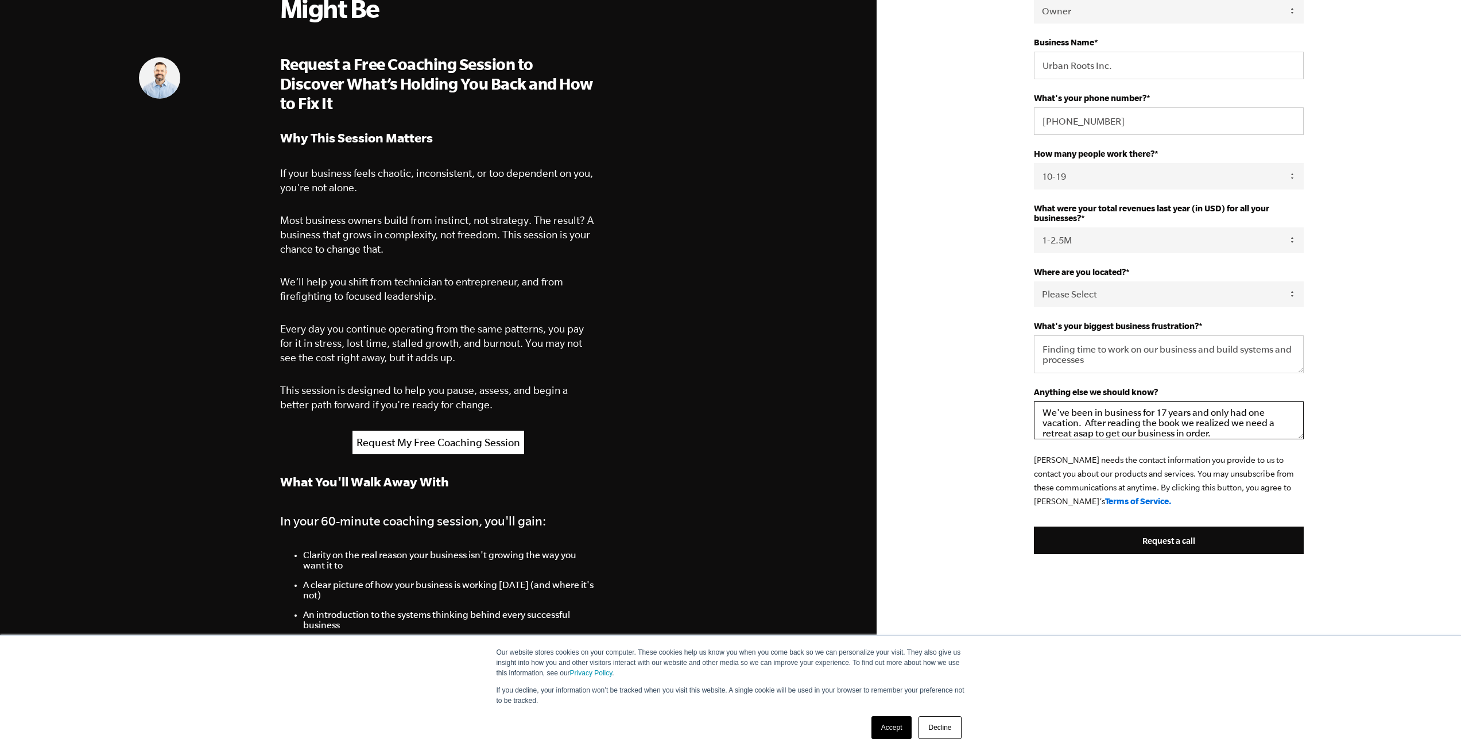
click at [1084, 421] on textarea "We've been in business for 17 years and only had one vacation. After reading th…" at bounding box center [1169, 420] width 270 height 38
type textarea "We've been in business for 17 years and only had one vacation. After reading th…"
click at [1103, 364] on textarea "Finding time to work on our business and build systems and processes" at bounding box center [1169, 354] width 270 height 38
type textarea "Finding time to work on our business and build systems and processes so it can …"
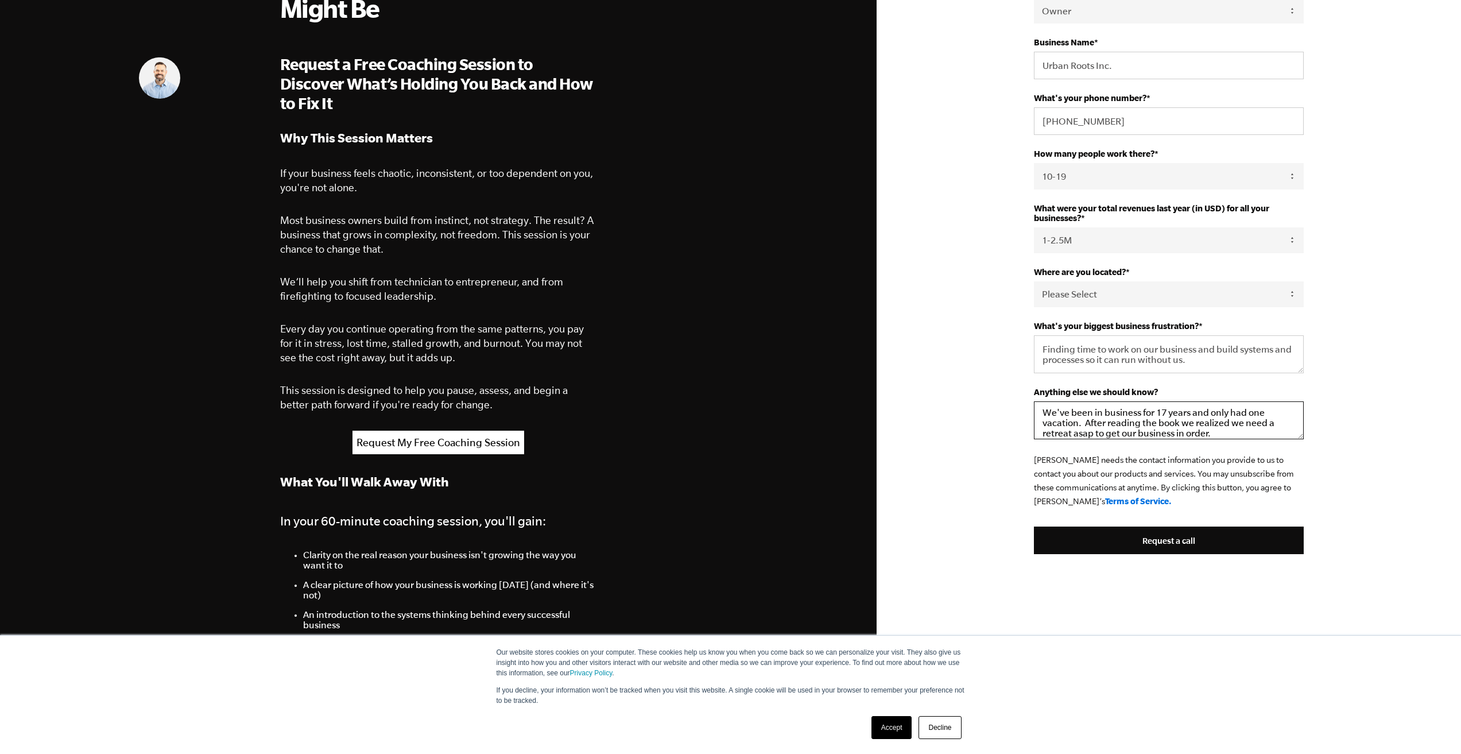
click at [1179, 427] on textarea "We've been in business for 17 years and only had one vacation. After reading th…" at bounding box center [1169, 420] width 270 height 38
click at [1177, 437] on textarea "We've been in business for 17 years and only had one vacation. After reading th…" at bounding box center [1169, 420] width 270 height 38
click at [1179, 425] on textarea "We've been in business for 17 years and only had one vacation. After reading th…" at bounding box center [1169, 420] width 270 height 38
click at [1235, 436] on textarea "We've been in business for 17 years and only had one vacation. After reading th…" at bounding box center [1169, 420] width 270 height 38
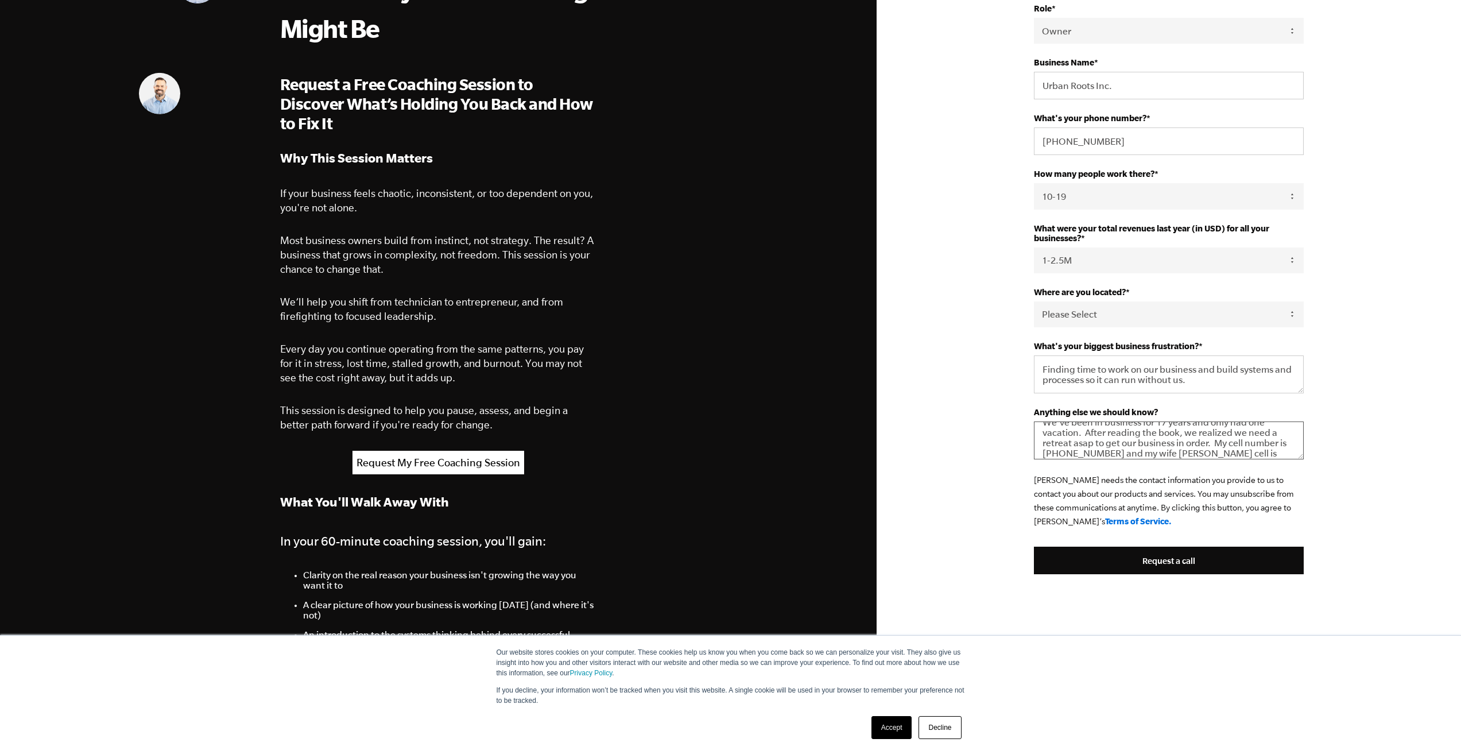
scroll to position [207, 0]
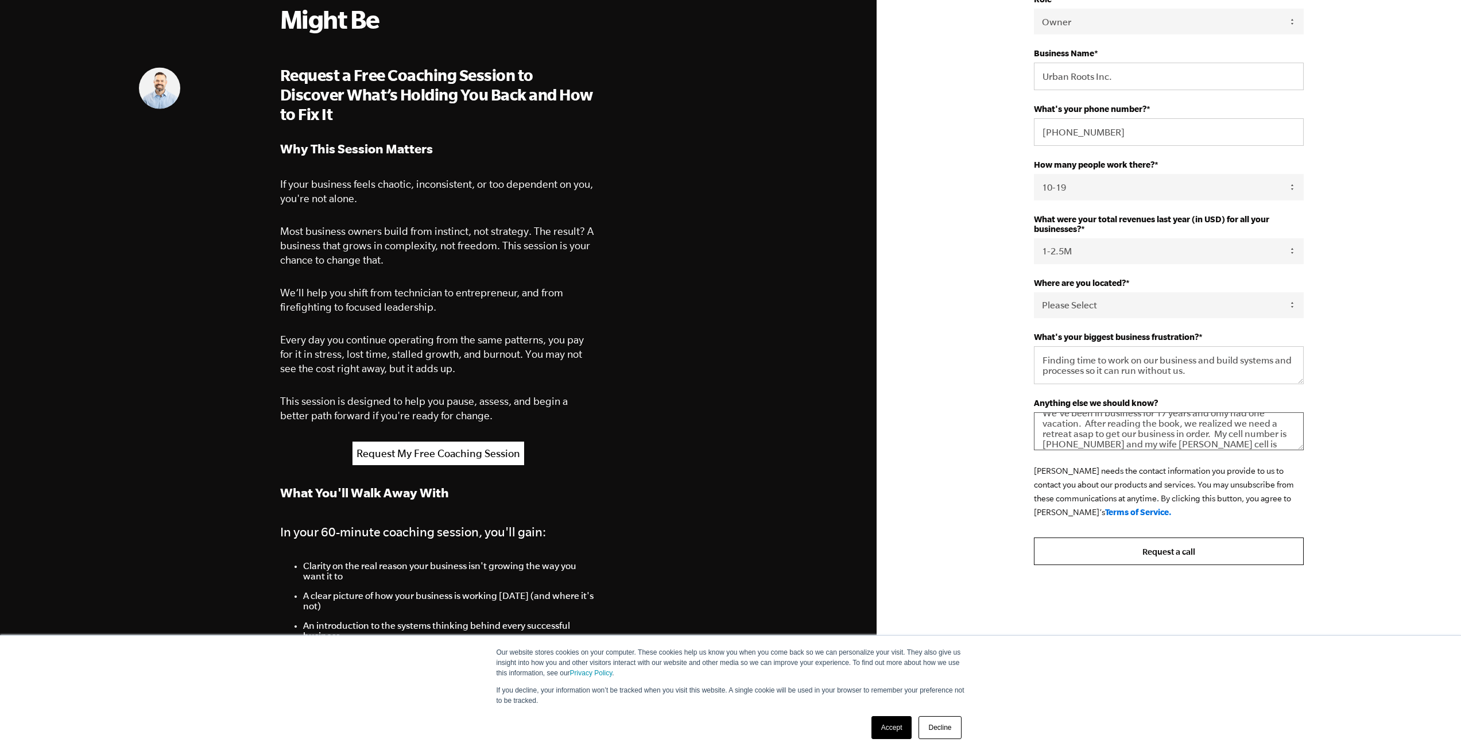
type textarea "We've been in business for 17 years and only had one vacation. After reading th…"
click at [1134, 556] on input "Request a call" at bounding box center [1169, 551] width 270 height 28
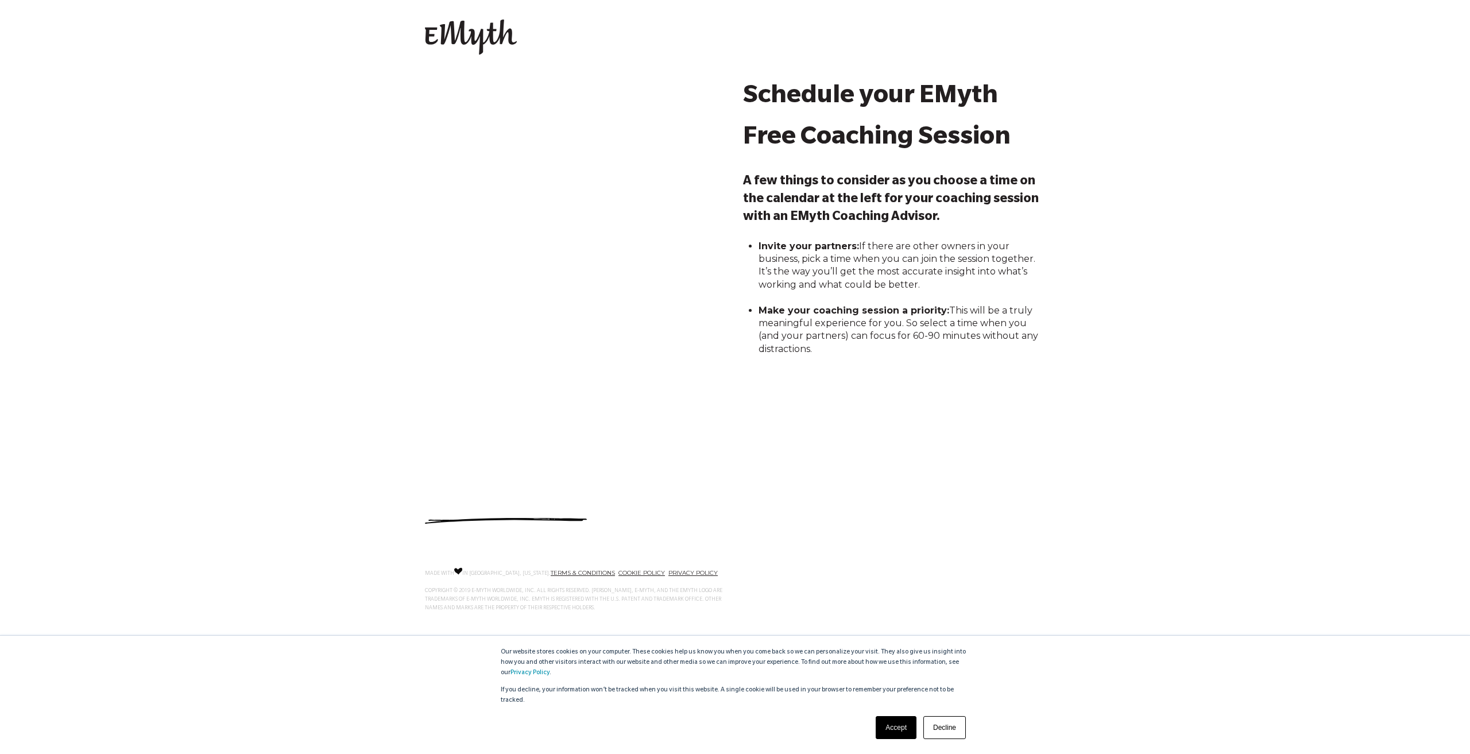
click at [285, 295] on div "Schedule your EMyth Free Coaching Session A few things to consider as you choos…" at bounding box center [735, 279] width 1470 height 405
click at [772, 432] on div "Schedule your EMyth Free Coaching Session A few things to consider as you choos…" at bounding box center [894, 279] width 302 height 405
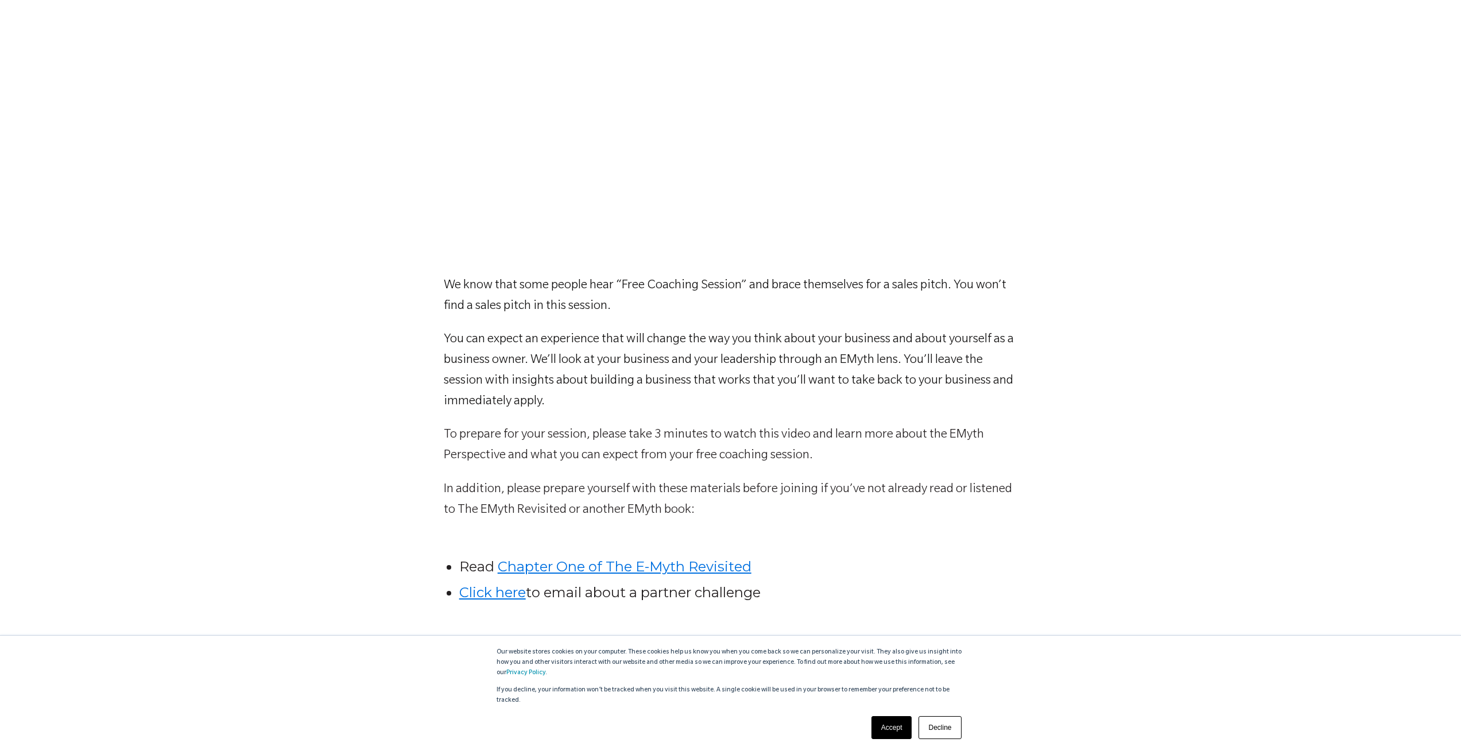
scroll to position [345, 0]
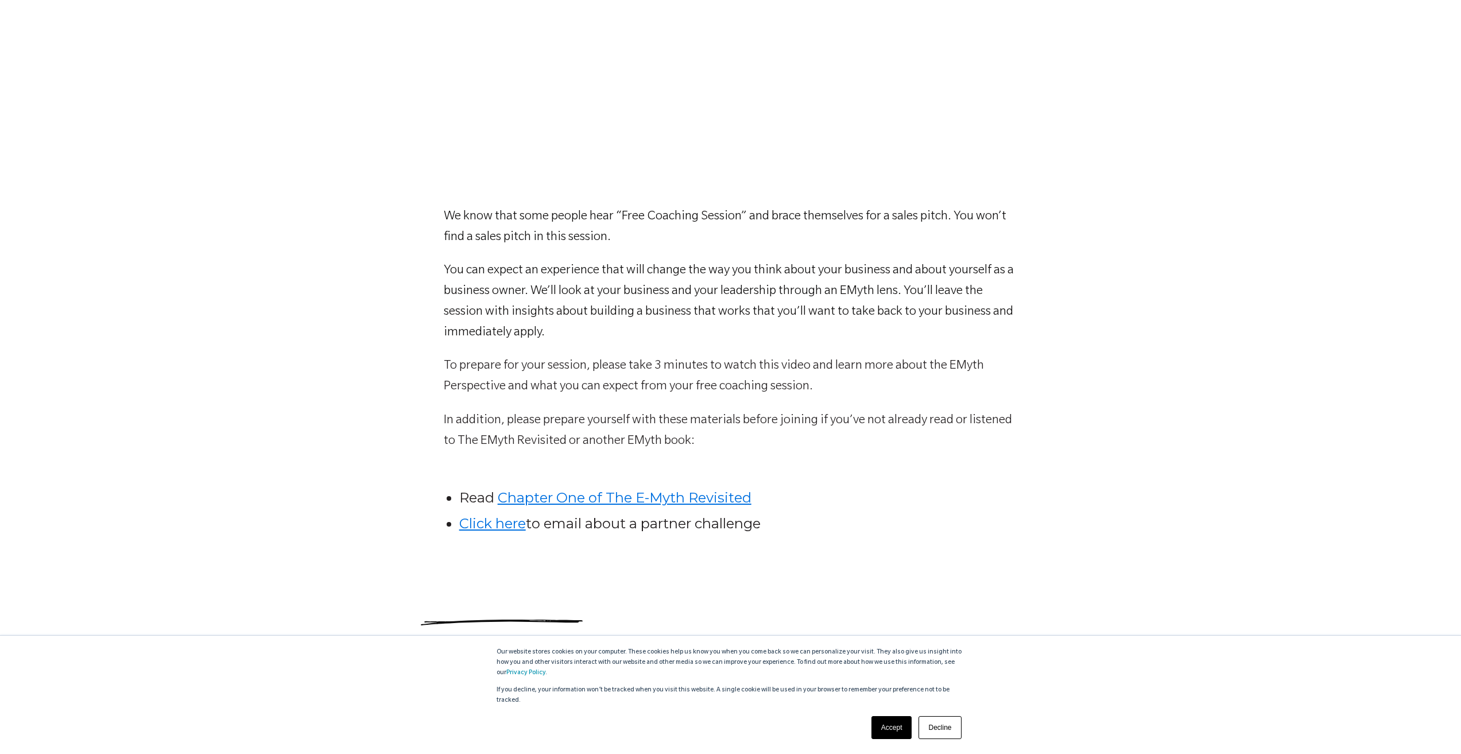
click at [490, 528] on link "Click here" at bounding box center [492, 523] width 67 height 17
click at [484, 526] on link "Click here" at bounding box center [492, 523] width 67 height 17
click at [889, 731] on link "Accept" at bounding box center [891, 727] width 41 height 23
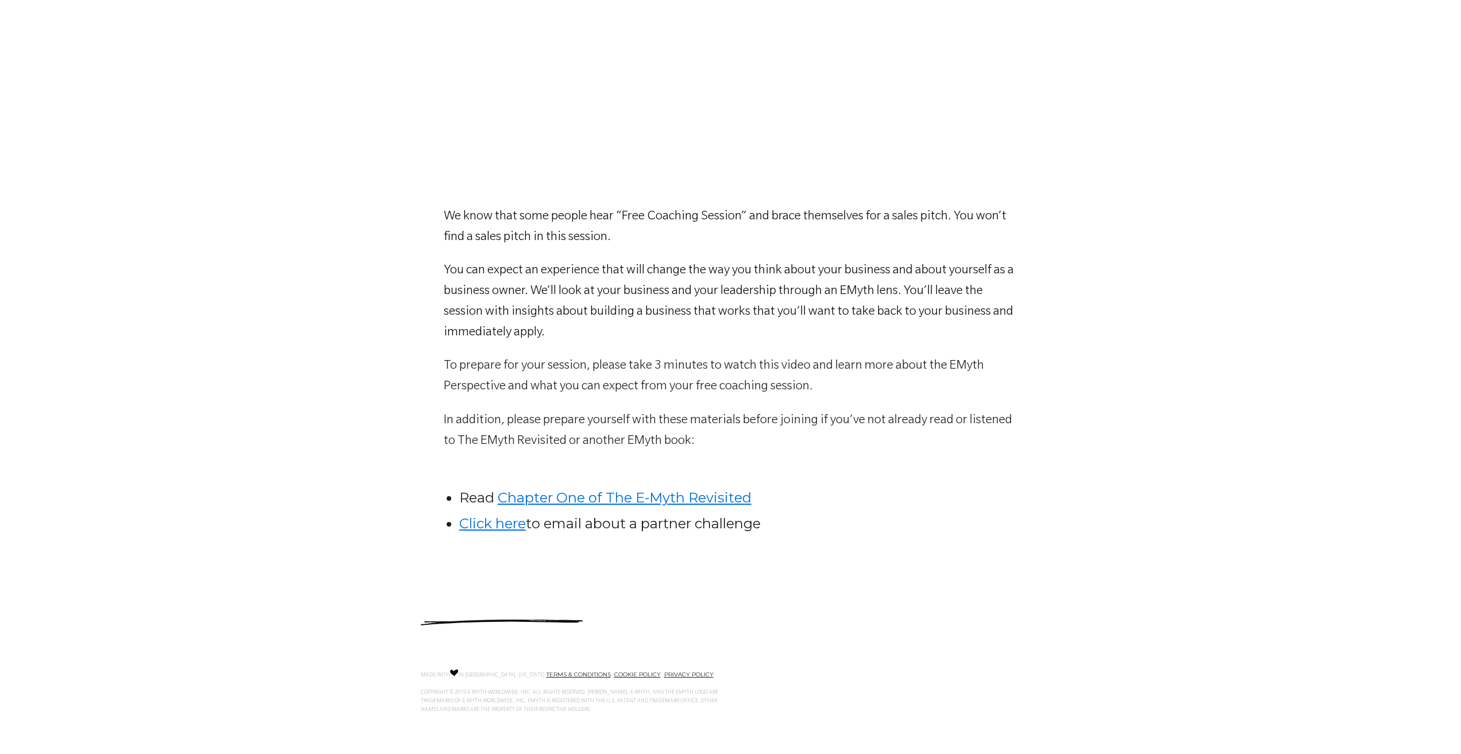
click at [486, 526] on link "Click here" at bounding box center [492, 523] width 67 height 17
click at [513, 528] on link "Click here" at bounding box center [492, 523] width 67 height 17
click at [472, 519] on link "Click here" at bounding box center [492, 523] width 67 height 17
click at [680, 495] on link "Chapter One of The E-Myth Revisited" at bounding box center [625, 497] width 254 height 17
click at [486, 524] on link "Click here" at bounding box center [492, 523] width 67 height 17
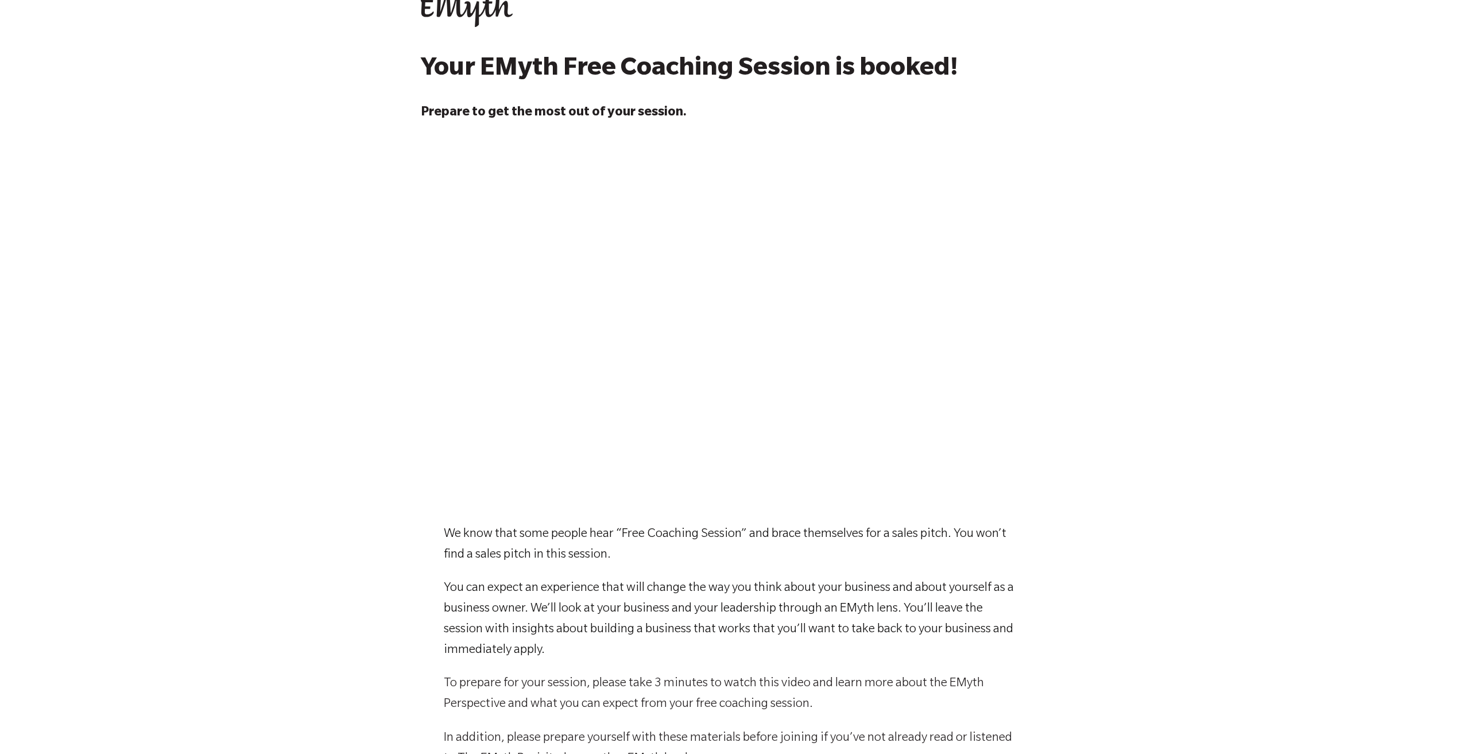
scroll to position [0, 0]
